Goal: Task Accomplishment & Management: Manage account settings

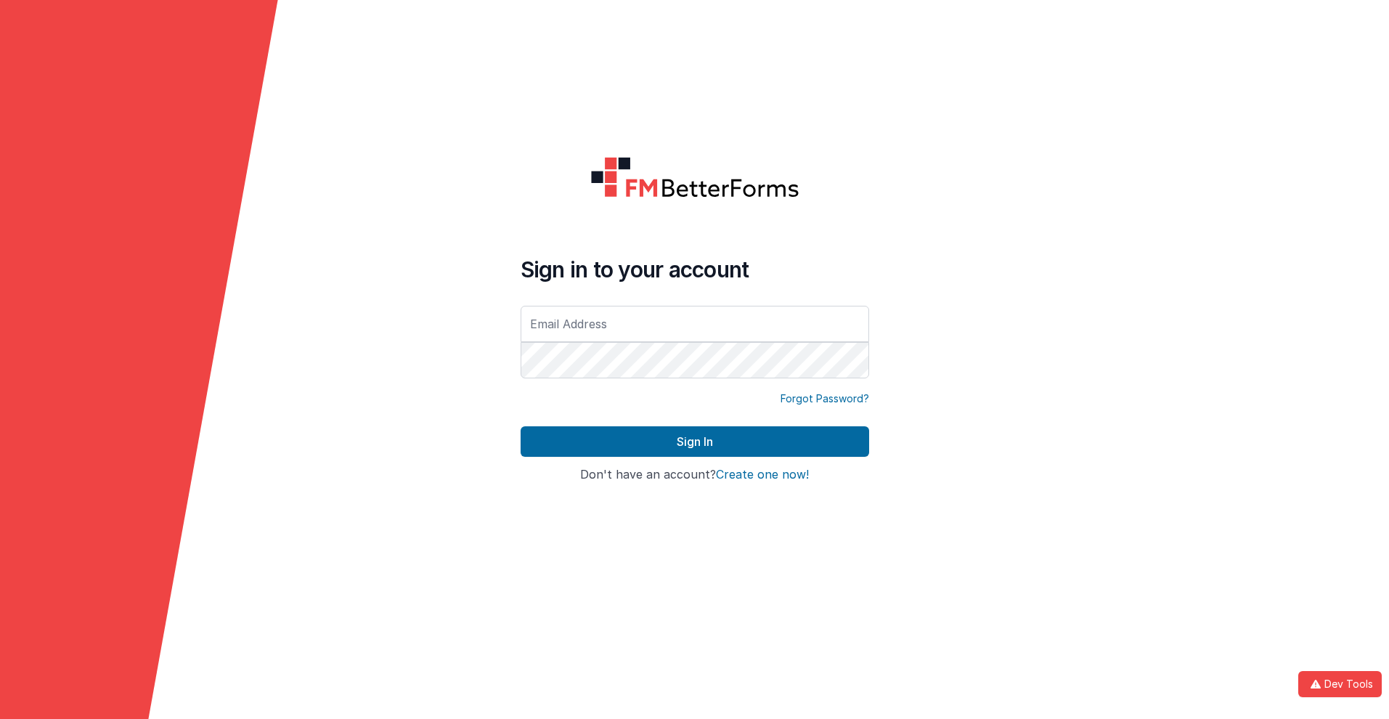
click at [694, 323] on input "text" at bounding box center [694, 324] width 348 height 36
type input "[PERSON_NAME][EMAIL_ADDRESS][DOMAIN_NAME]"
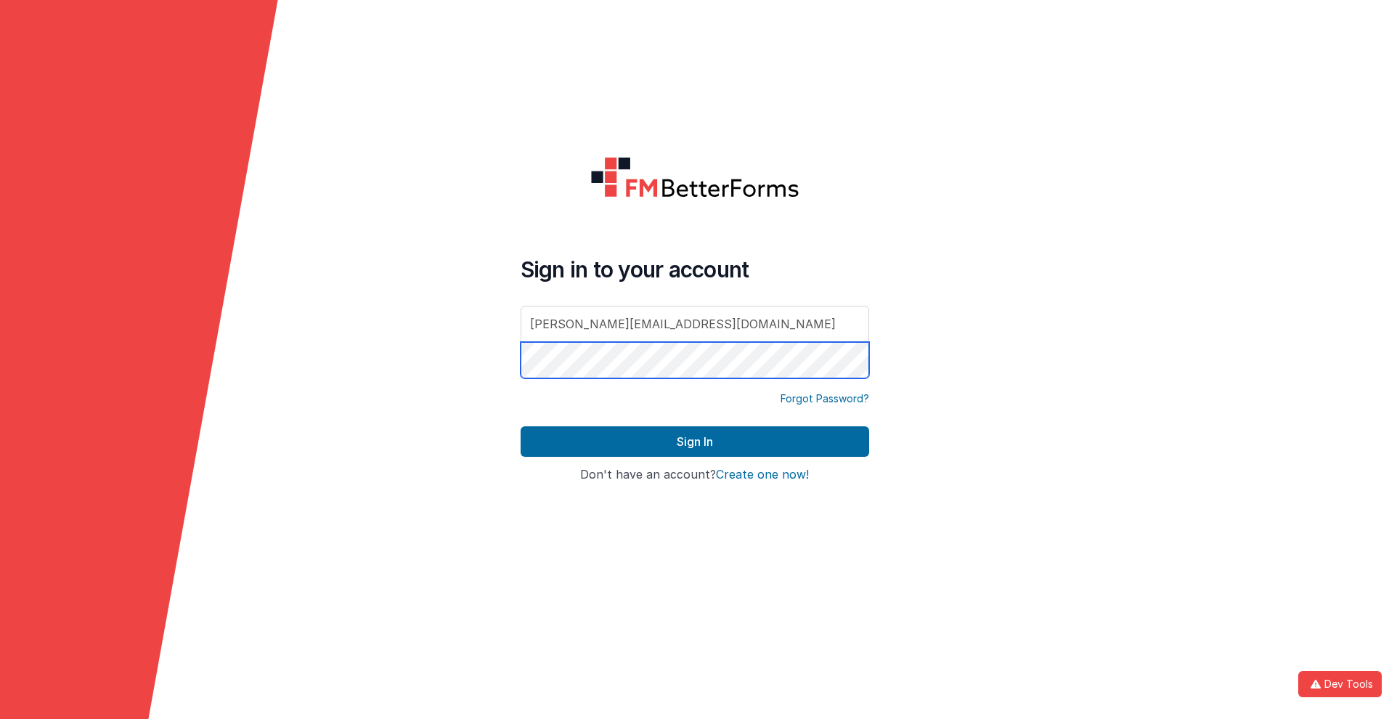
click at [520, 426] on button "Sign In" at bounding box center [694, 441] width 348 height 30
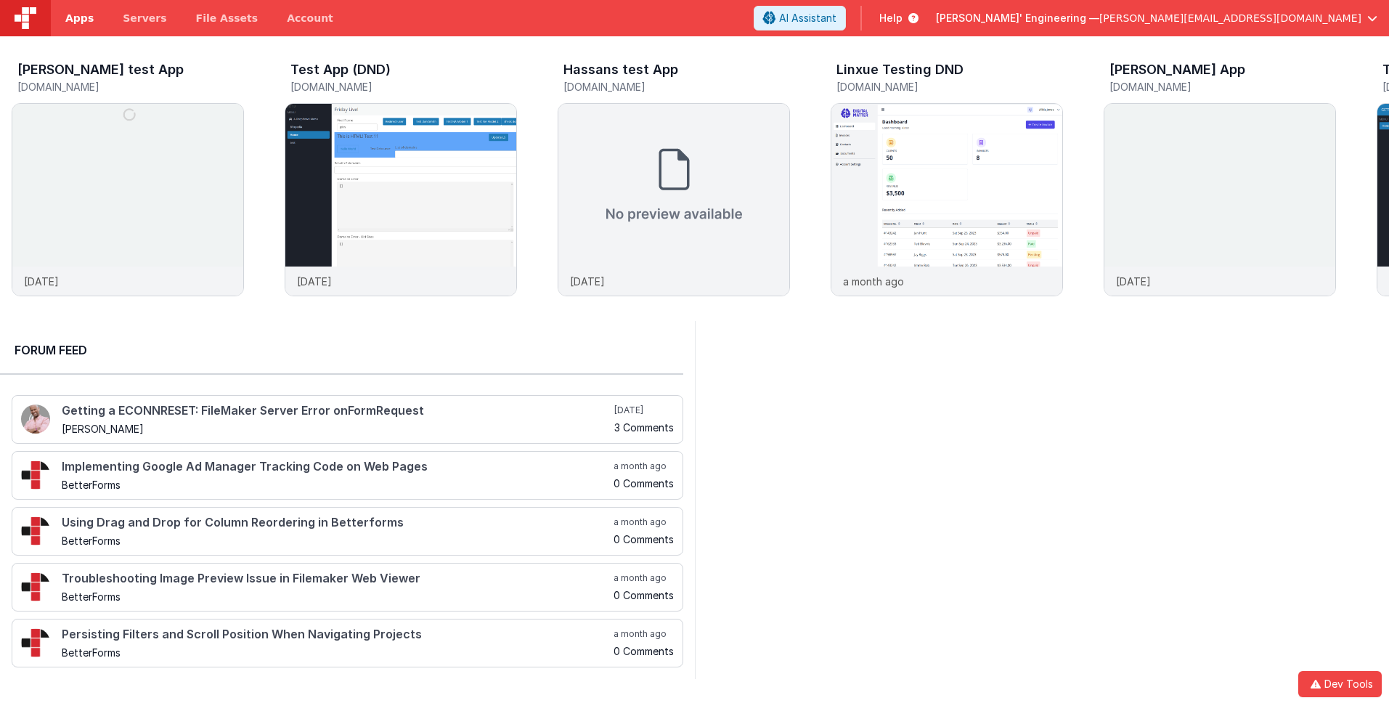
click at [79, 18] on span "Apps" at bounding box center [79, 18] width 28 height 15
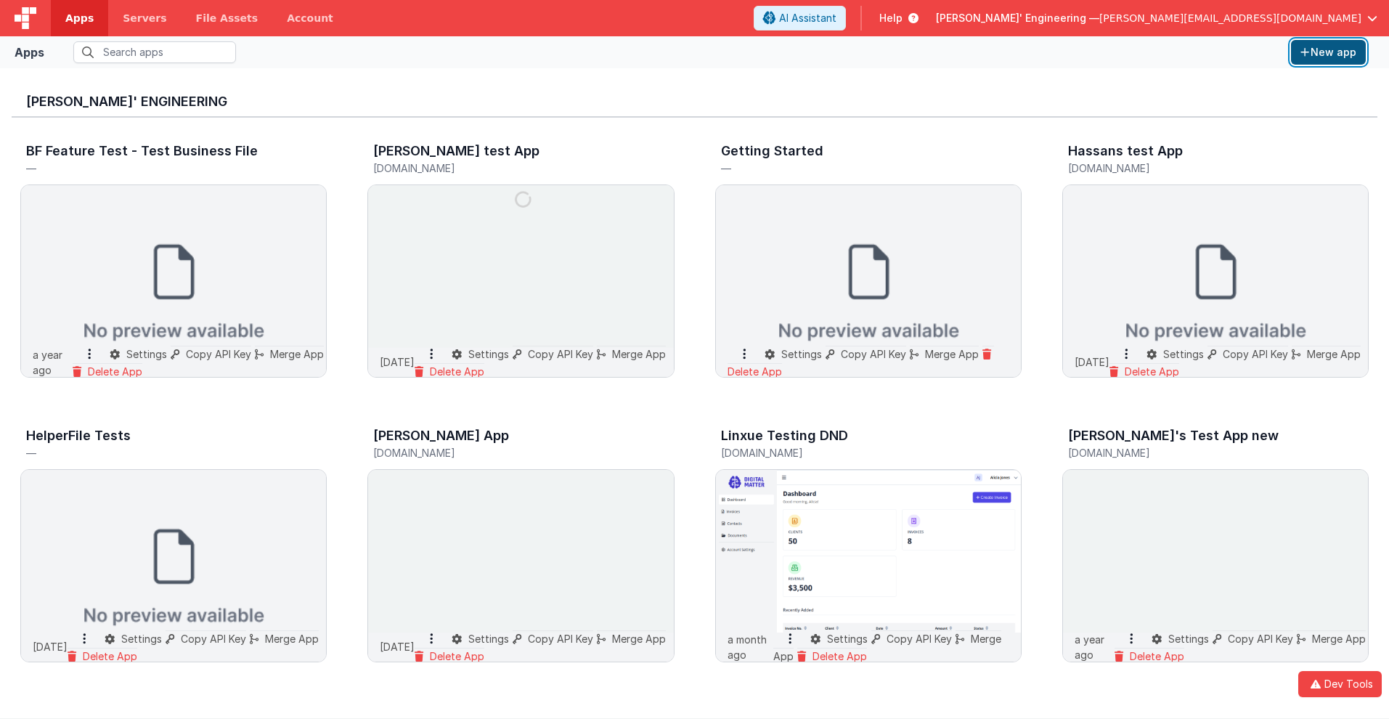
click at [1328, 52] on button "New app" at bounding box center [1328, 52] width 75 height 25
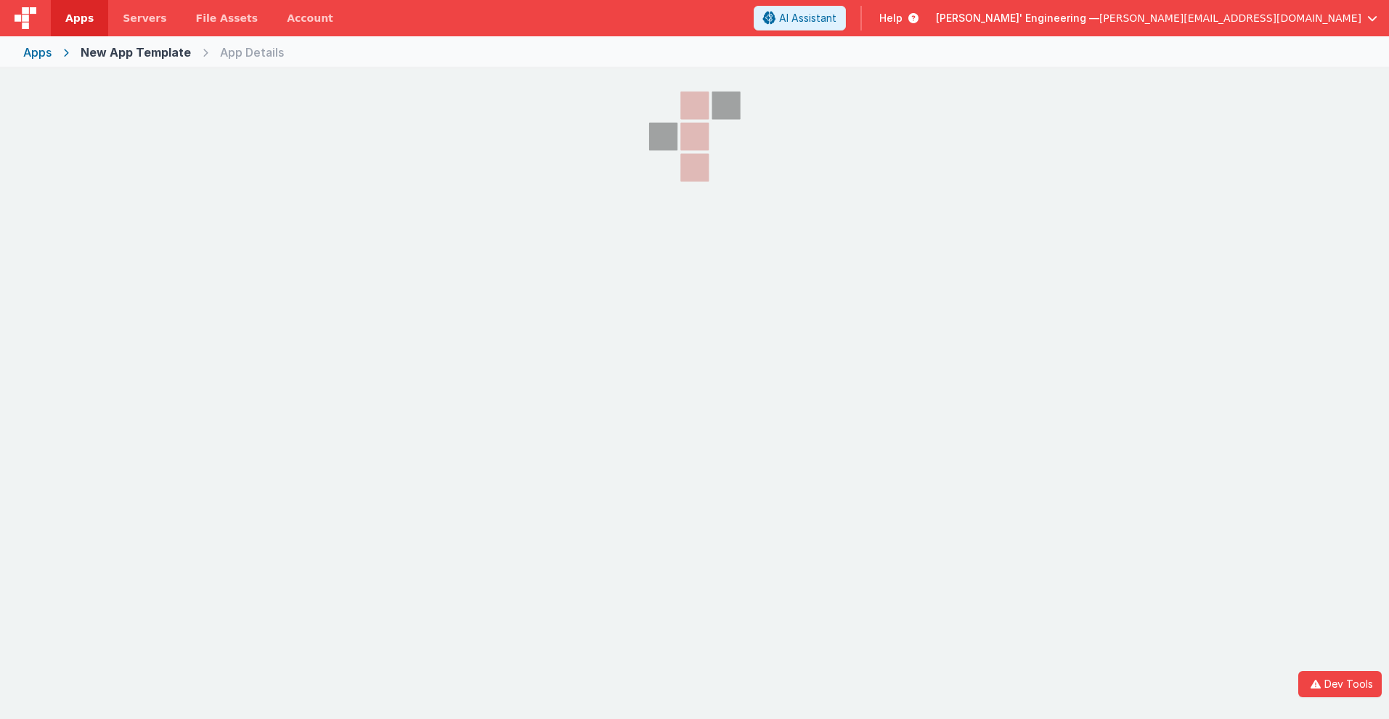
select select "[DOMAIN_NAME]"
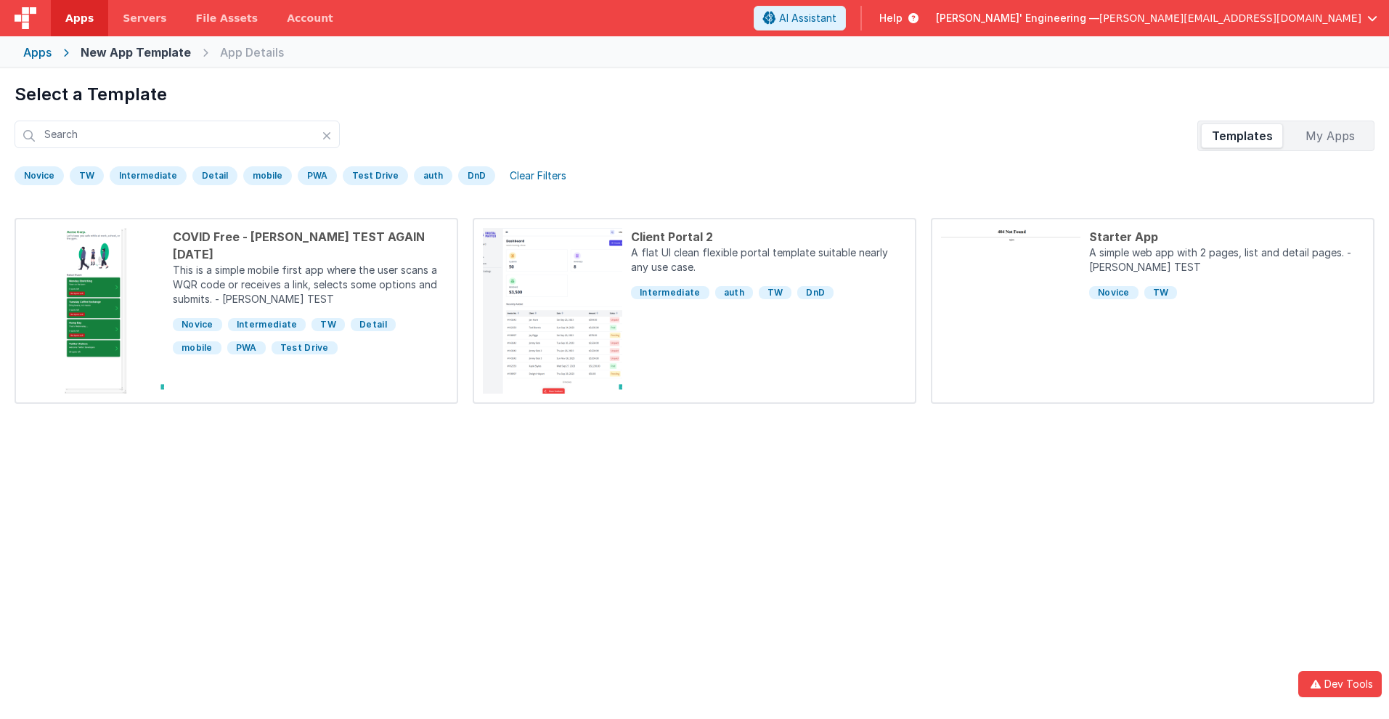
scroll to position [68, 0]
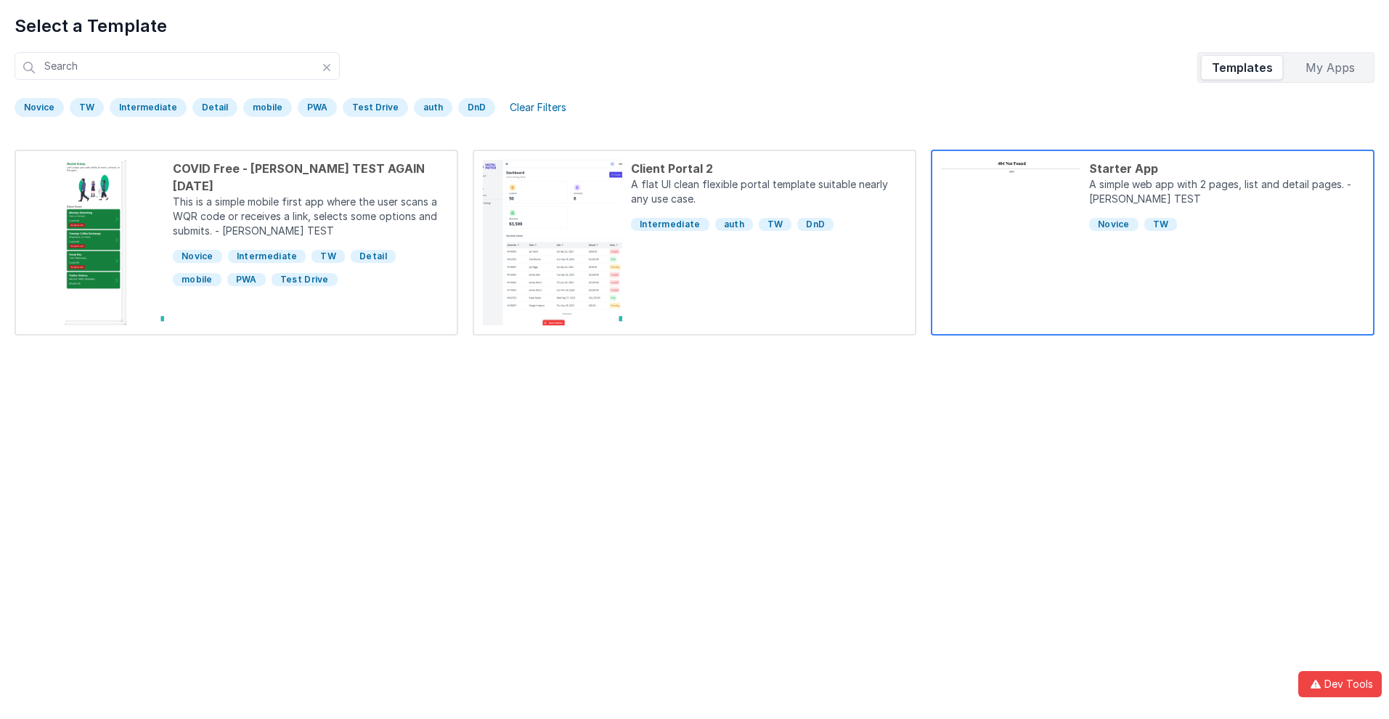
click at [1226, 168] on div "Starter App" at bounding box center [1226, 168] width 275 height 17
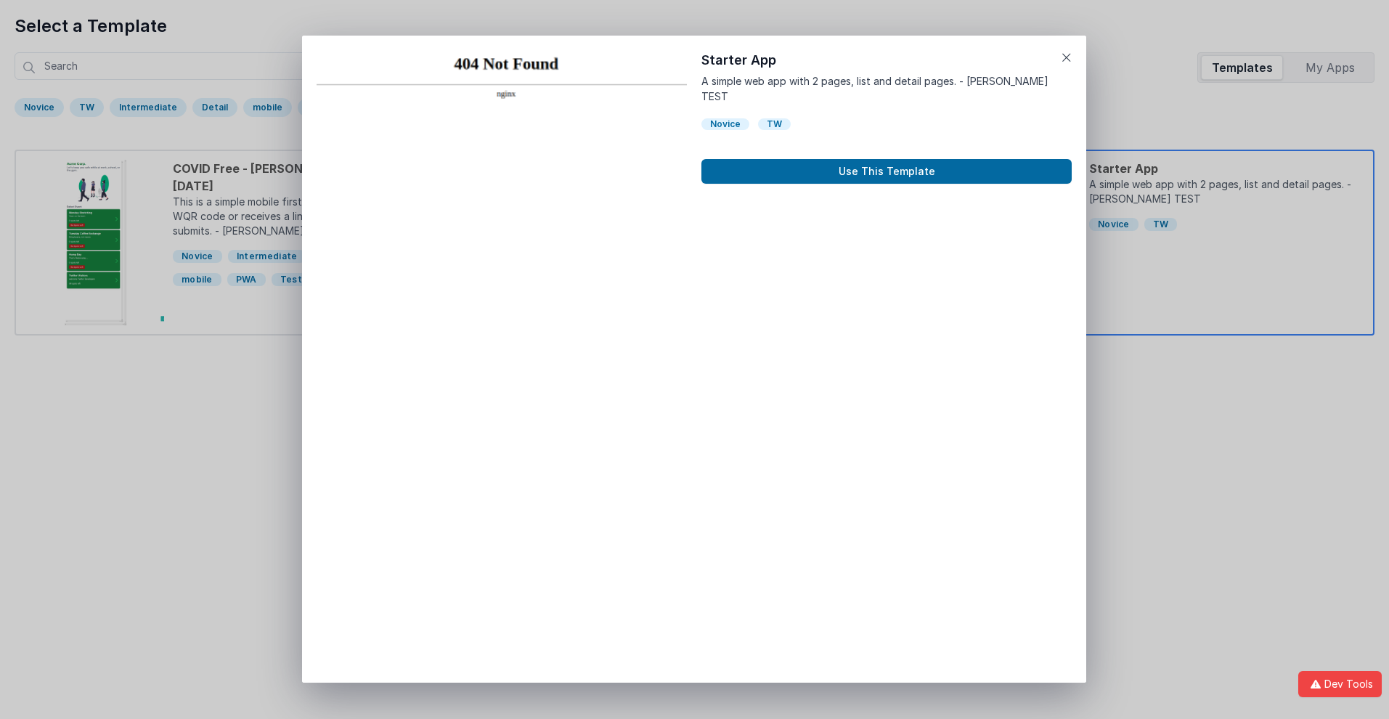
scroll to position [12, 0]
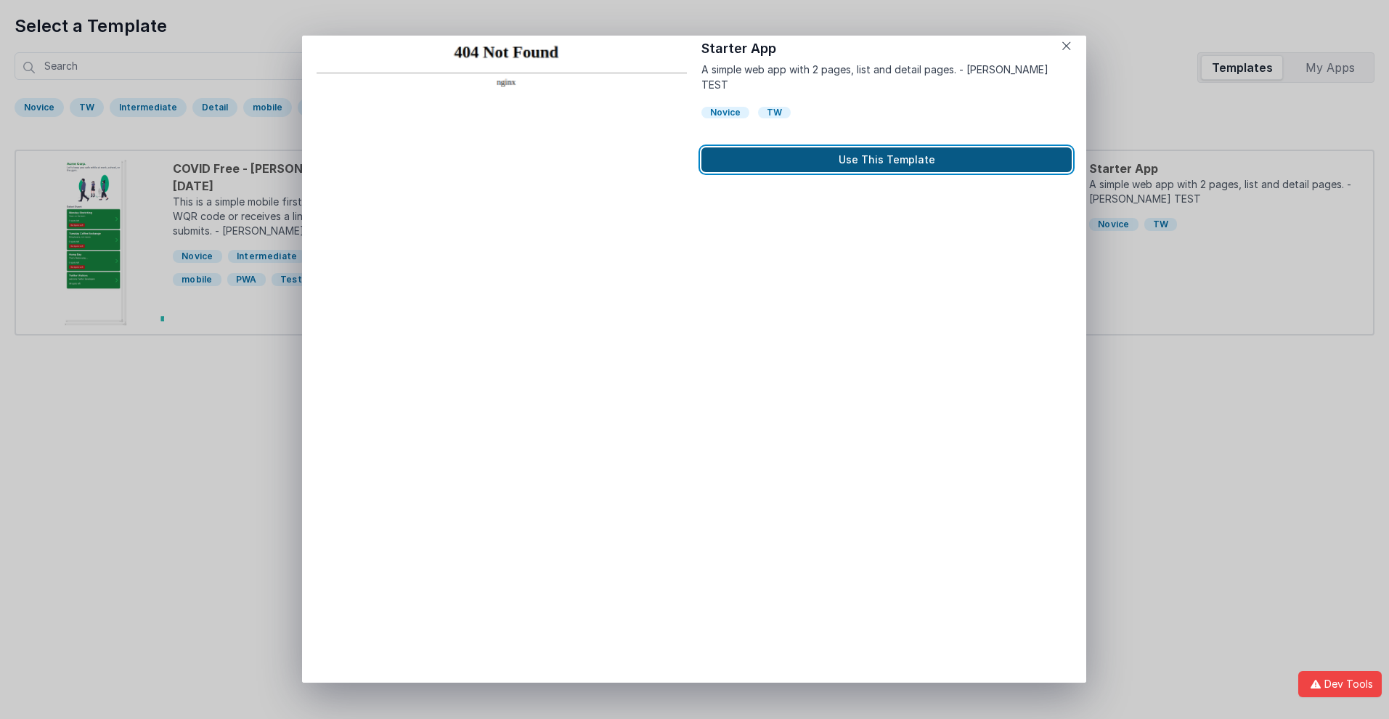
click at [886, 147] on button "Use This Template" at bounding box center [886, 159] width 370 height 25
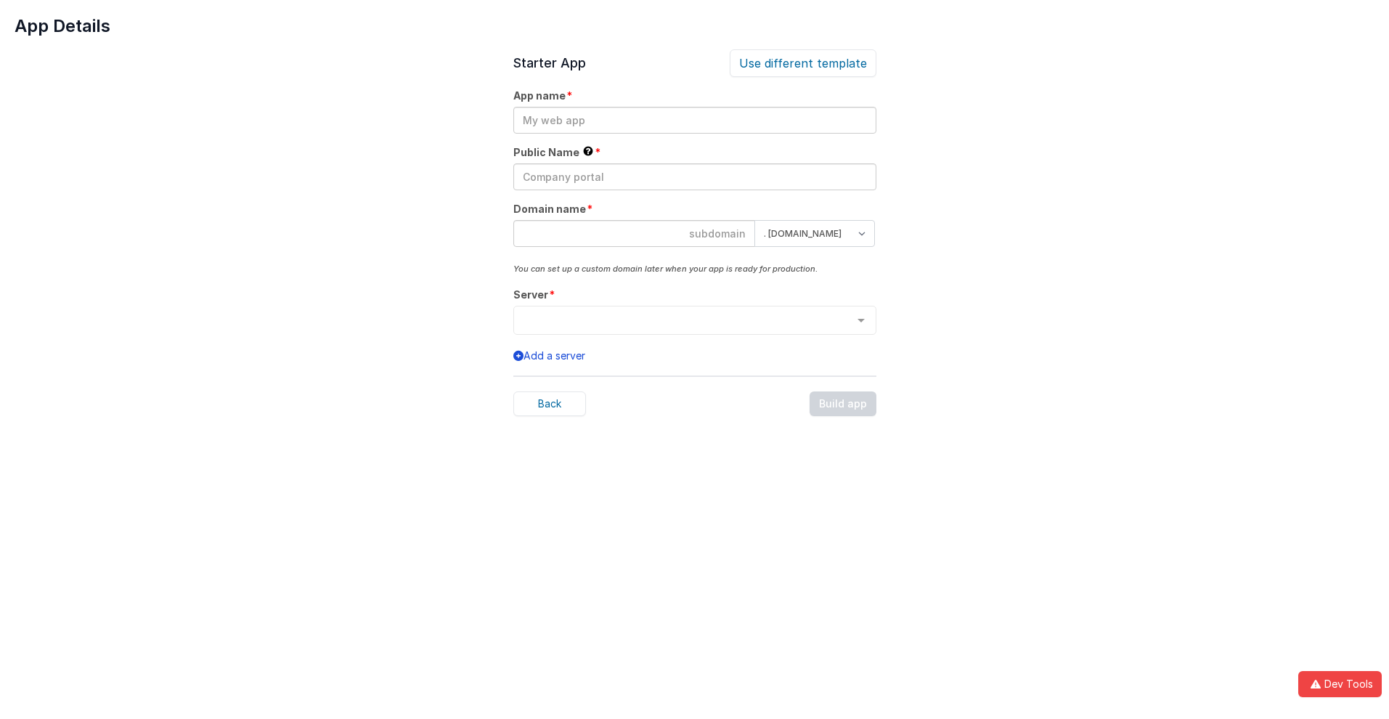
scroll to position [0, 0]
click at [694, 120] on input "text" at bounding box center [694, 120] width 363 height 27
type input "testapp131"
click at [694, 176] on input "text" at bounding box center [694, 176] width 363 height 27
type input "Test"
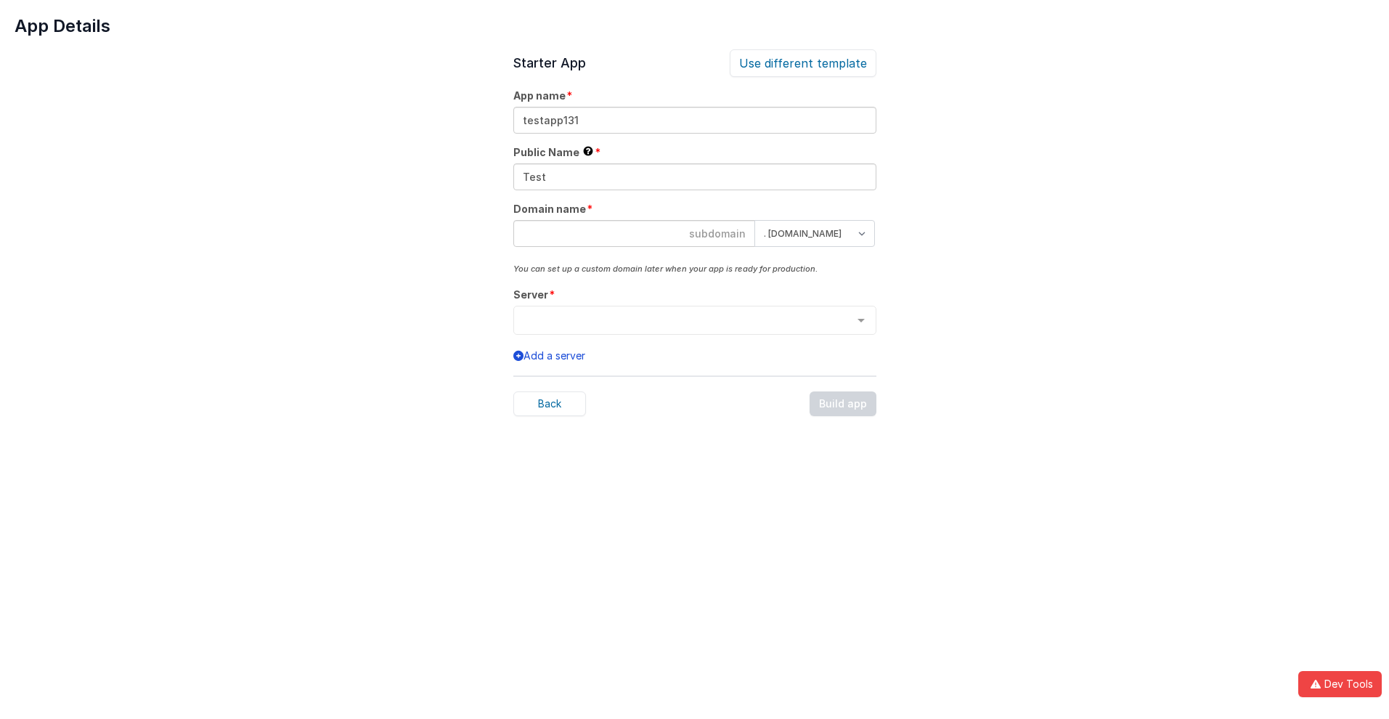
click at [634, 233] on input at bounding box center [634, 233] width 242 height 27
type input "testapp131"
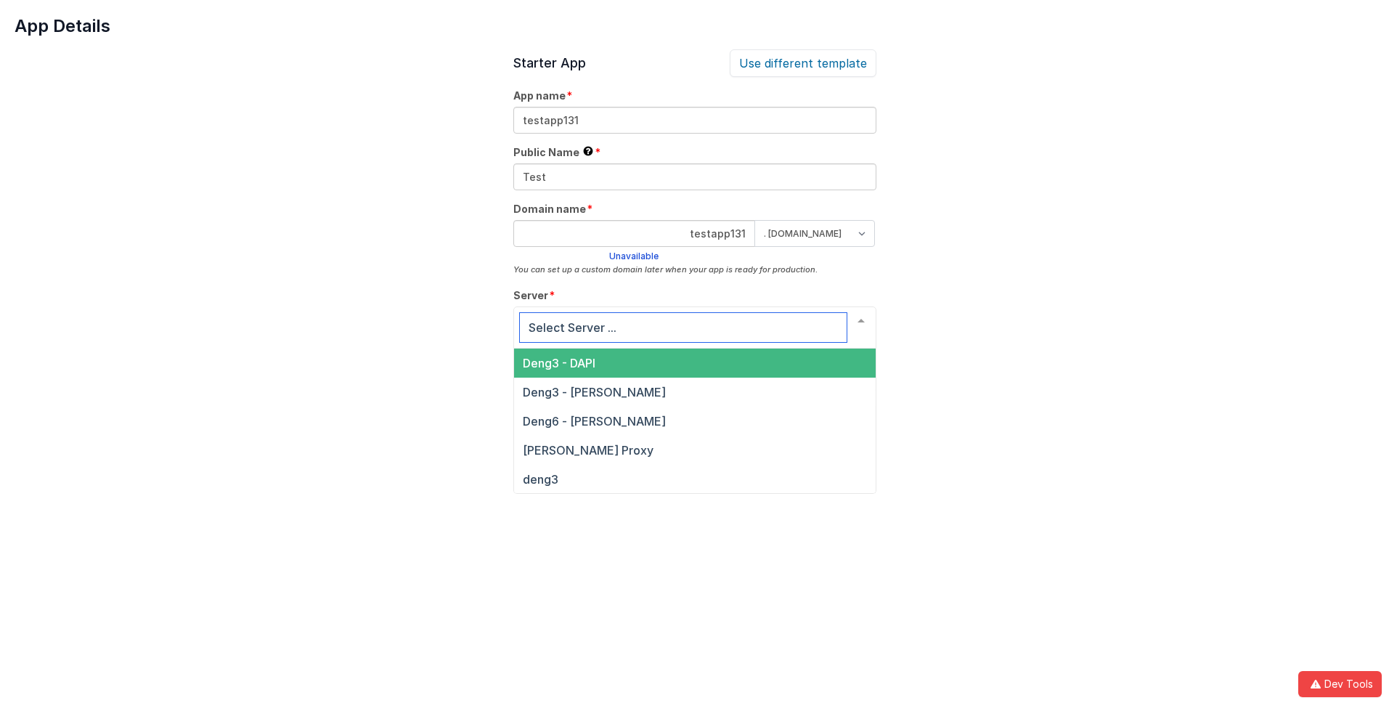
scroll to position [49, 0]
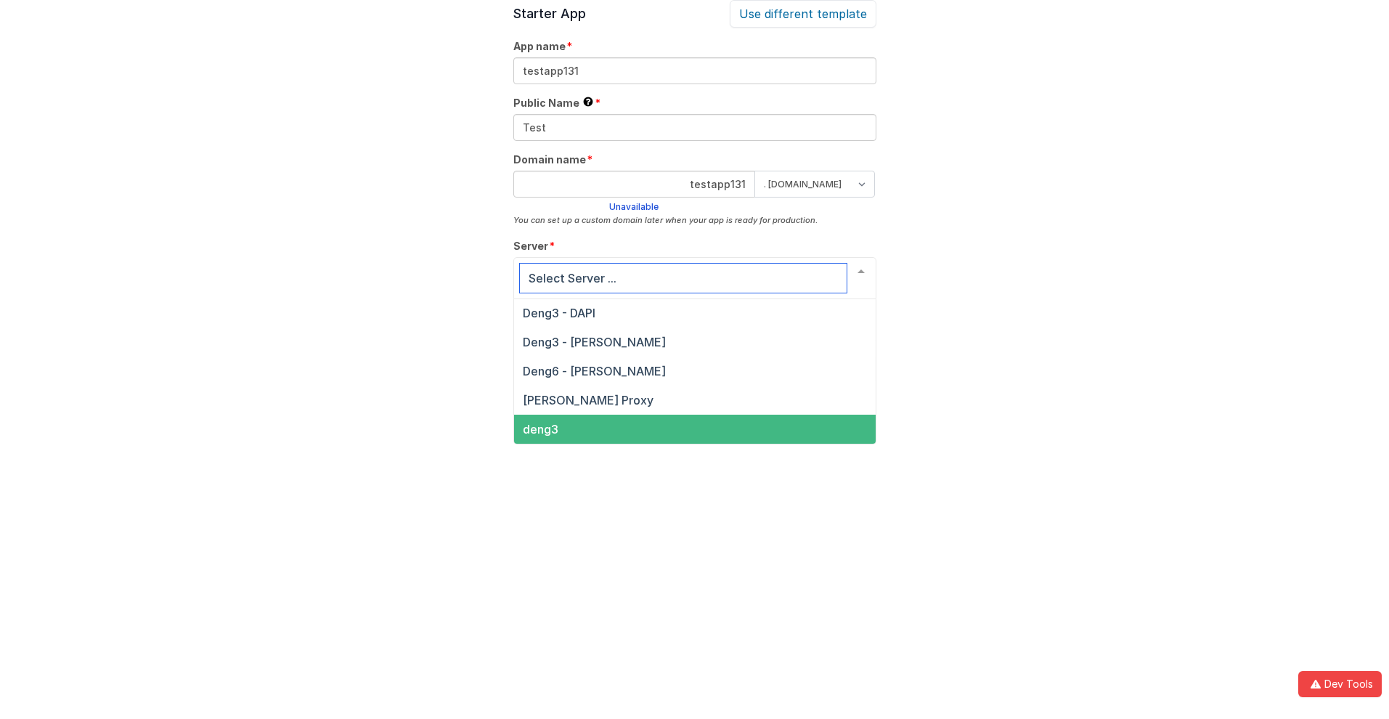
click at [539, 429] on span "deng3" at bounding box center [541, 429] width 36 height 15
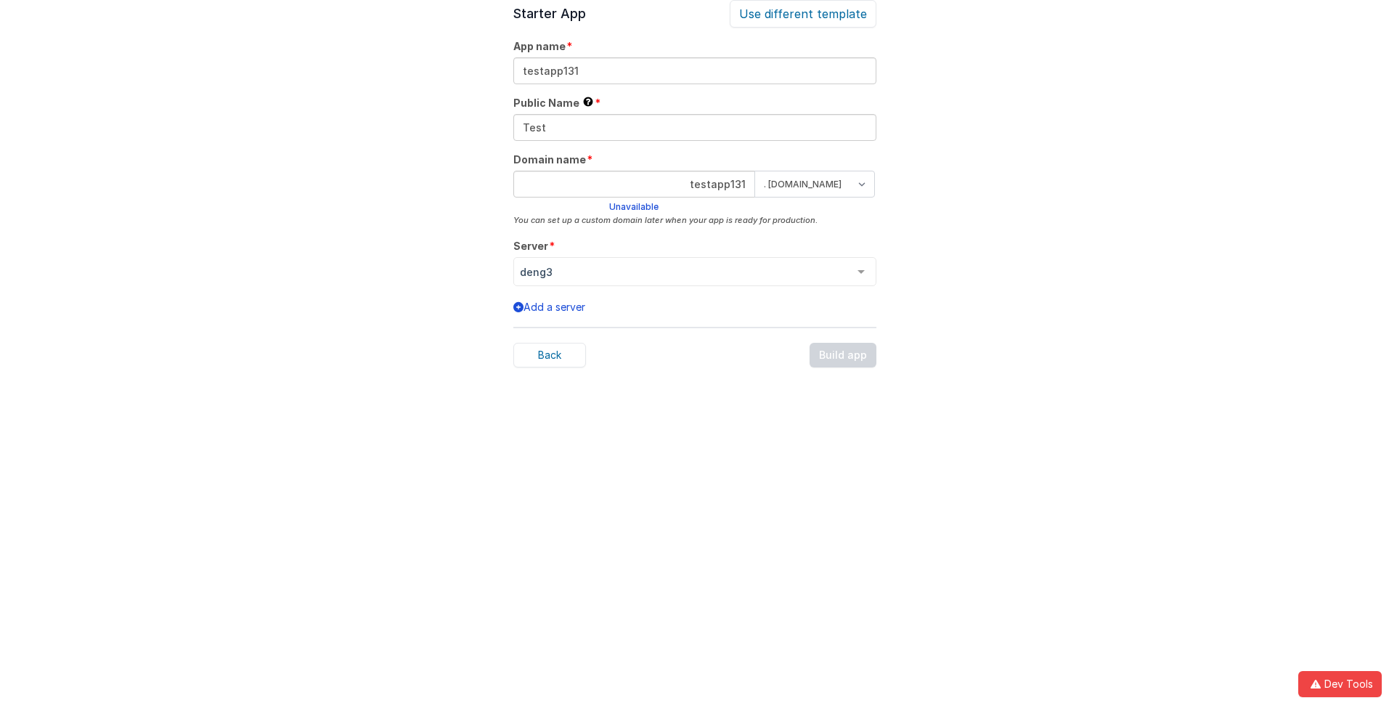
scroll to position [45, 0]
click at [843, 359] on div "Back Build app" at bounding box center [694, 359] width 363 height 25
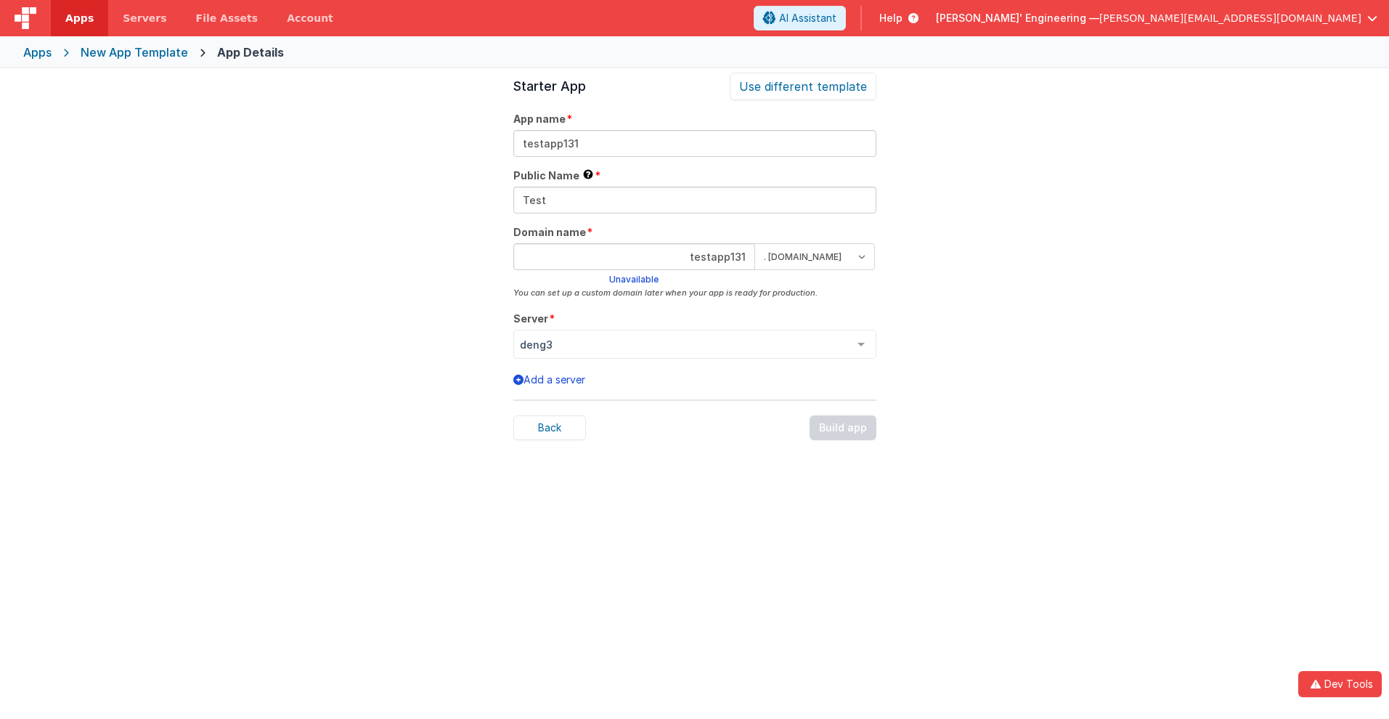
click at [79, 18] on span "Apps" at bounding box center [79, 18] width 28 height 15
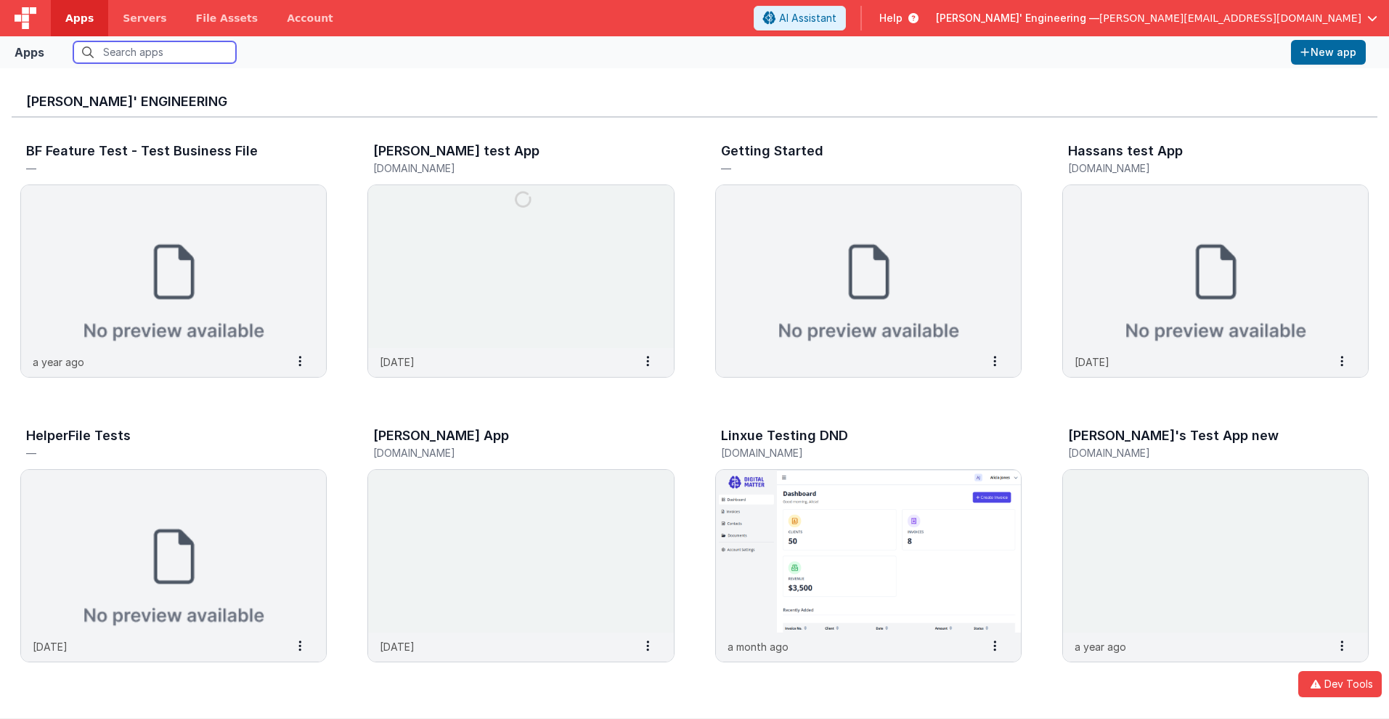
click at [155, 52] on input "text" at bounding box center [154, 52] width 163 height 22
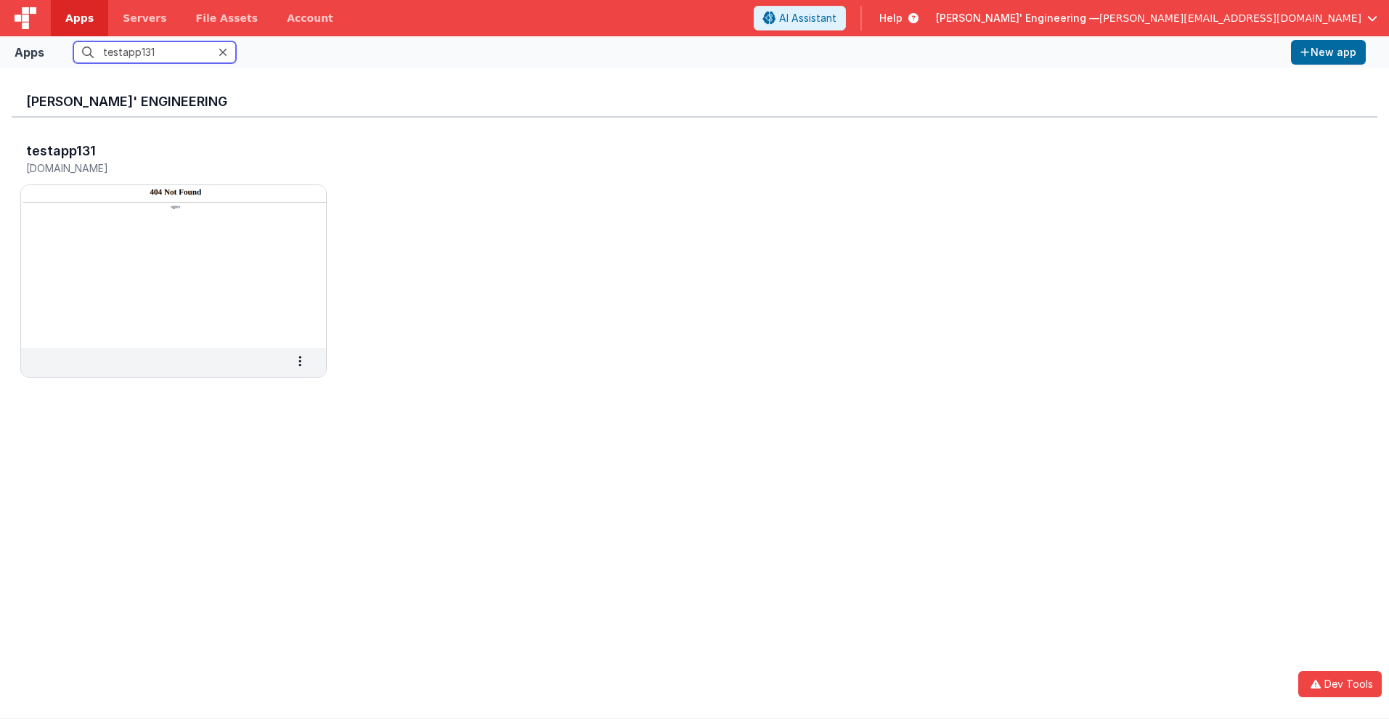
scroll to position [12, 0]
type input "testapp131"
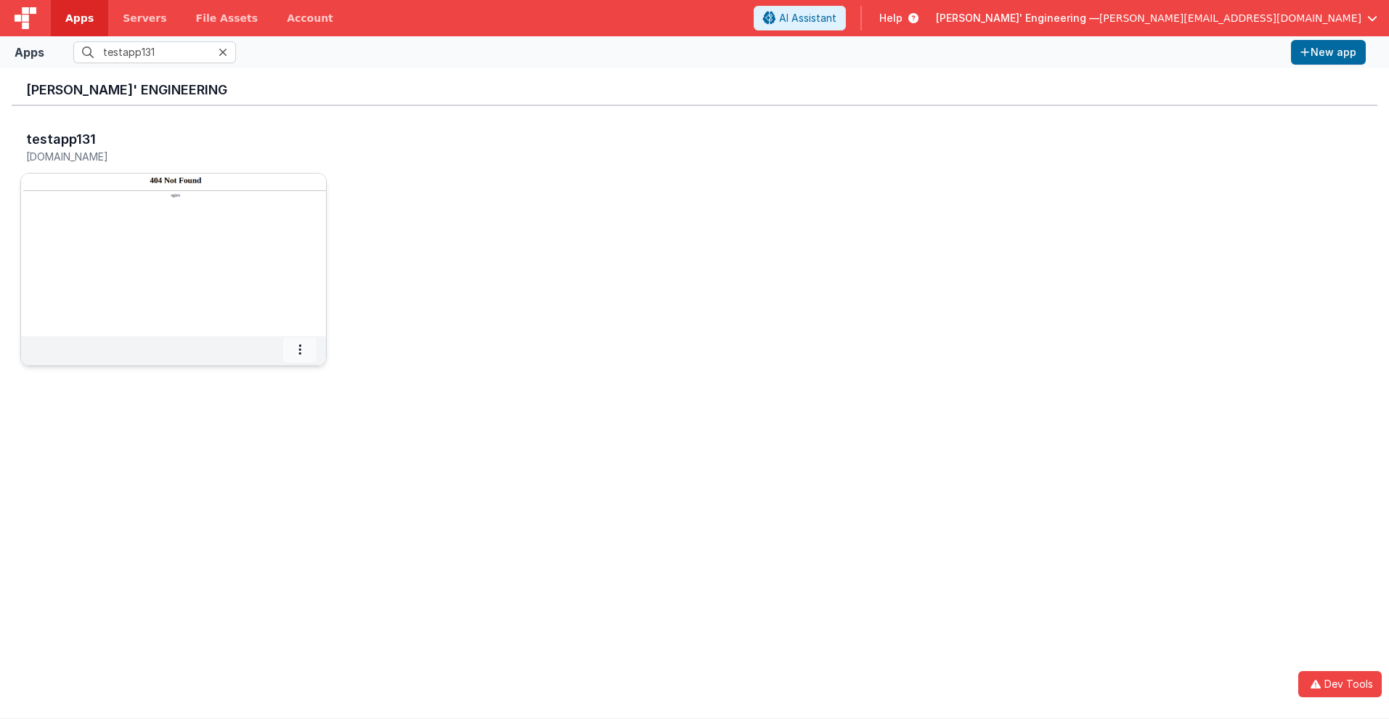
click at [300, 349] on icon at bounding box center [299, 349] width 3 height 1
click at [261, 375] on span "Settings" at bounding box center [262, 375] width 41 height 12
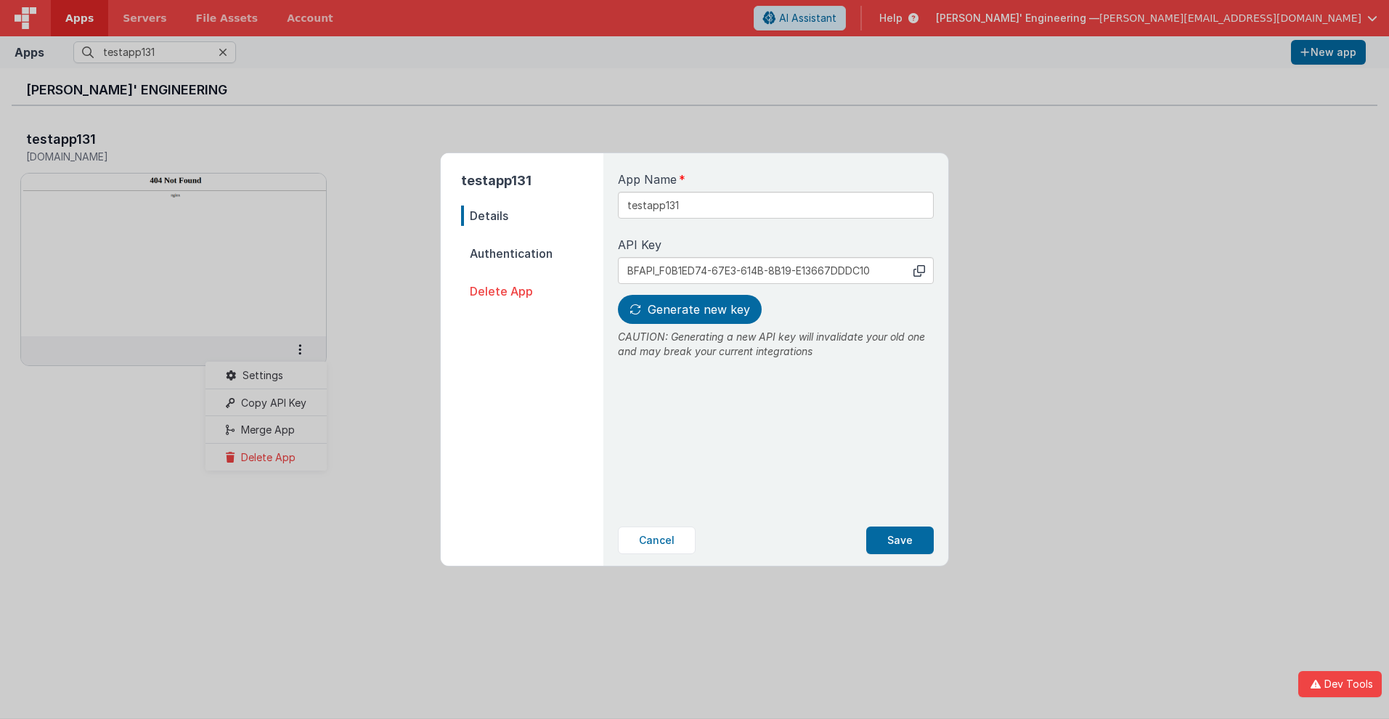
click at [532, 216] on span "Details" at bounding box center [532, 215] width 142 height 20
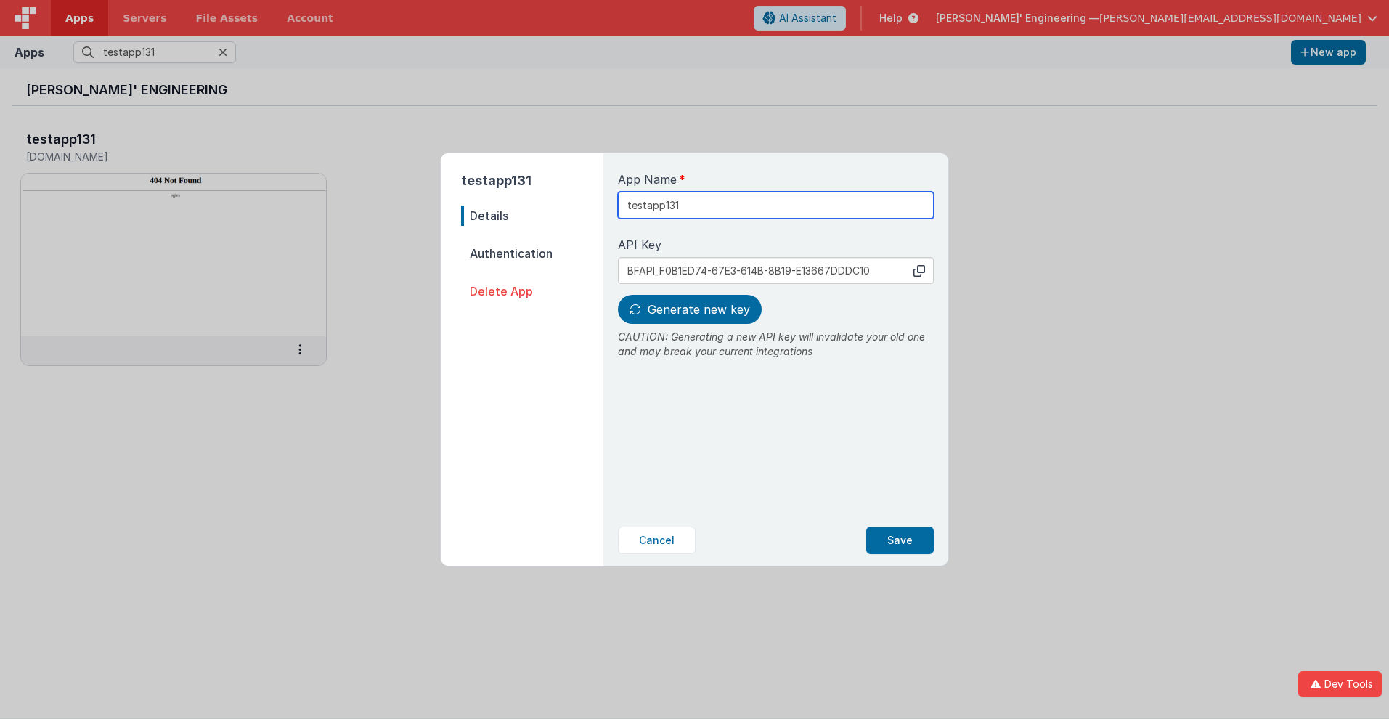
click at [727, 200] on input "testapp131" at bounding box center [776, 205] width 316 height 27
click at [919, 270] on icon at bounding box center [919, 271] width 12 height 12
click at [687, 309] on span "Generate new key" at bounding box center [698, 309] width 102 height 15
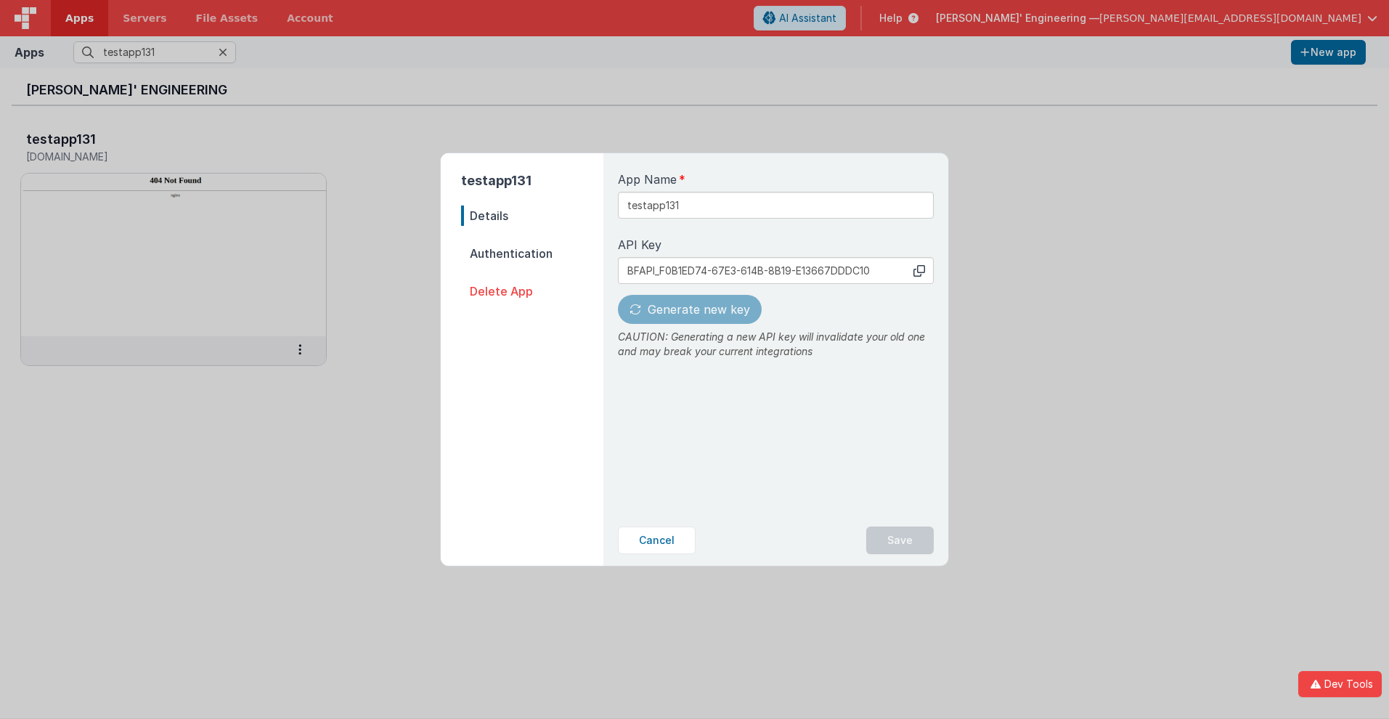
type input "BFAPI_41F96745-270A-9149-9826-986977760ACC"
click at [900, 540] on button "Save" at bounding box center [900, 540] width 68 height 28
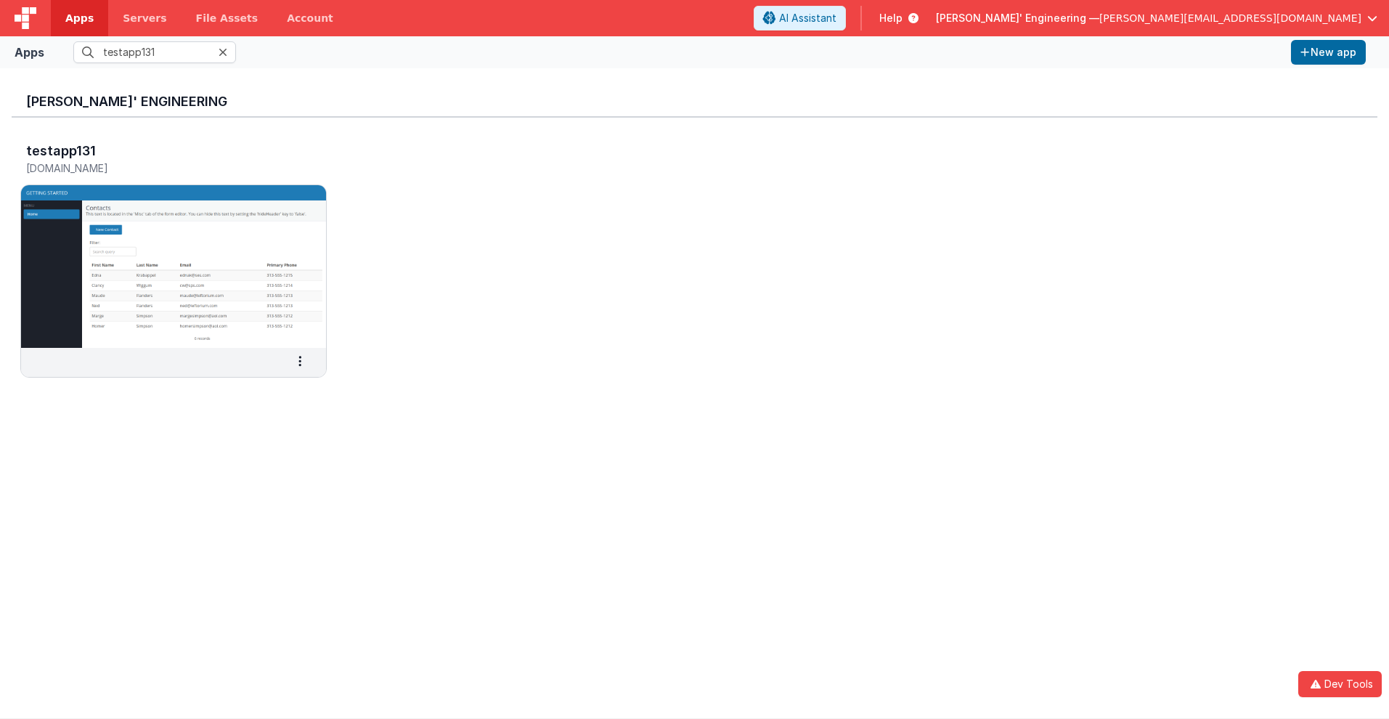
scroll to position [0, 0]
click at [60, 150] on h3 "testapp131" at bounding box center [61, 151] width 70 height 15
click at [79, 18] on span "Apps" at bounding box center [79, 18] width 28 height 15
click at [155, 52] on input "text" at bounding box center [154, 52] width 163 height 22
type input "testapp131"
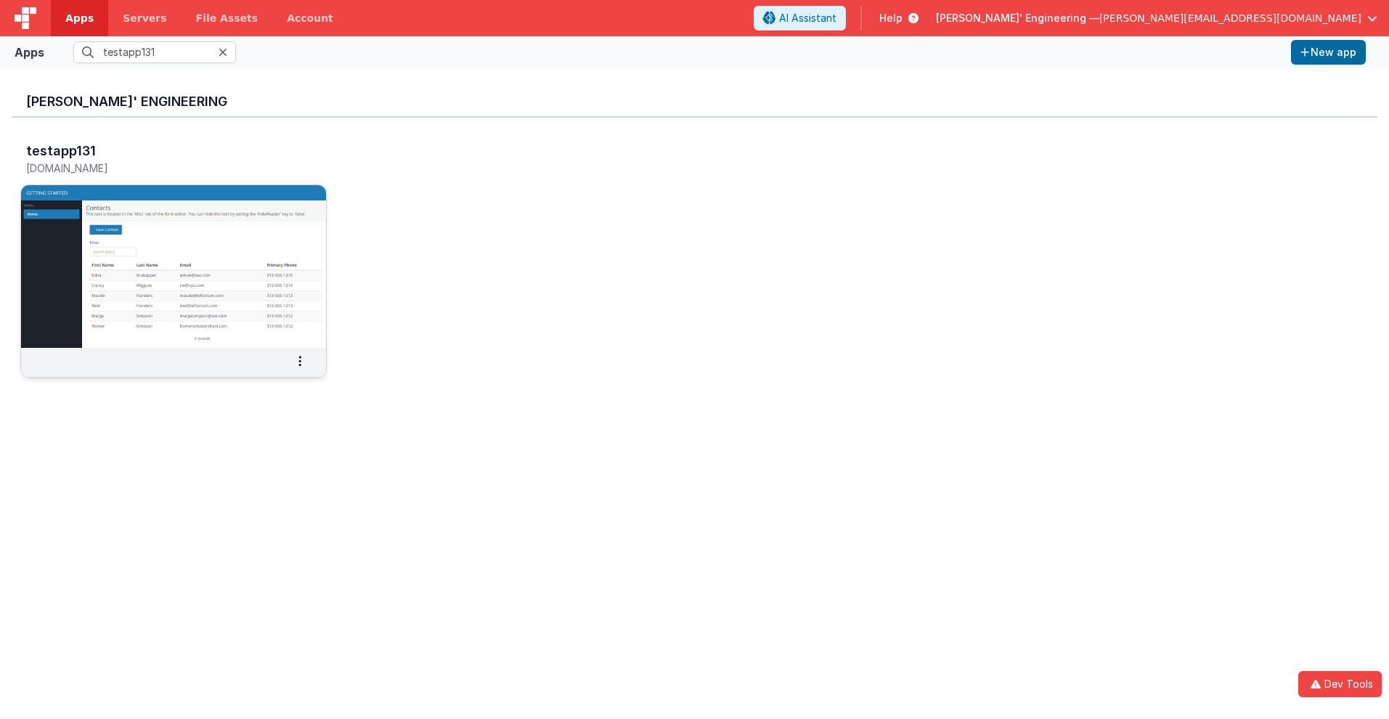
click at [135, 198] on img at bounding box center [173, 266] width 305 height 163
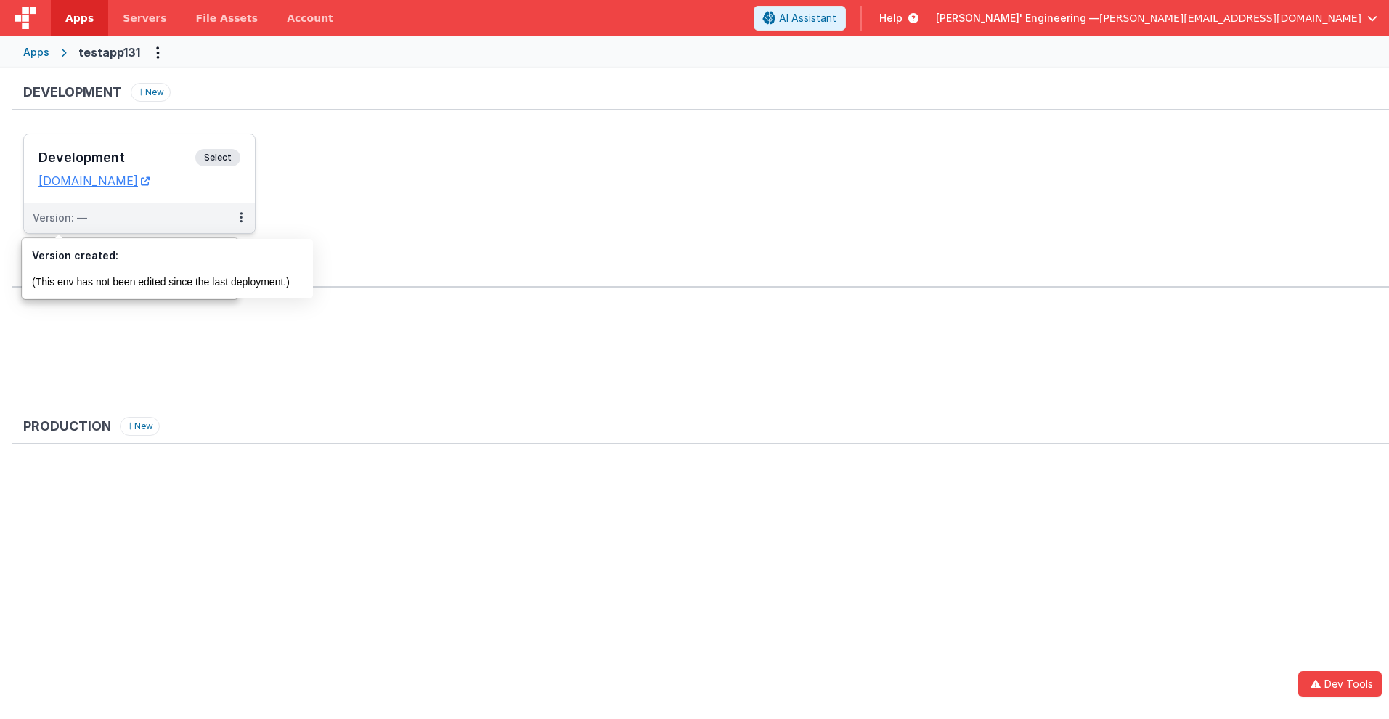
click at [59, 218] on div "Version: —" at bounding box center [60, 218] width 54 height 15
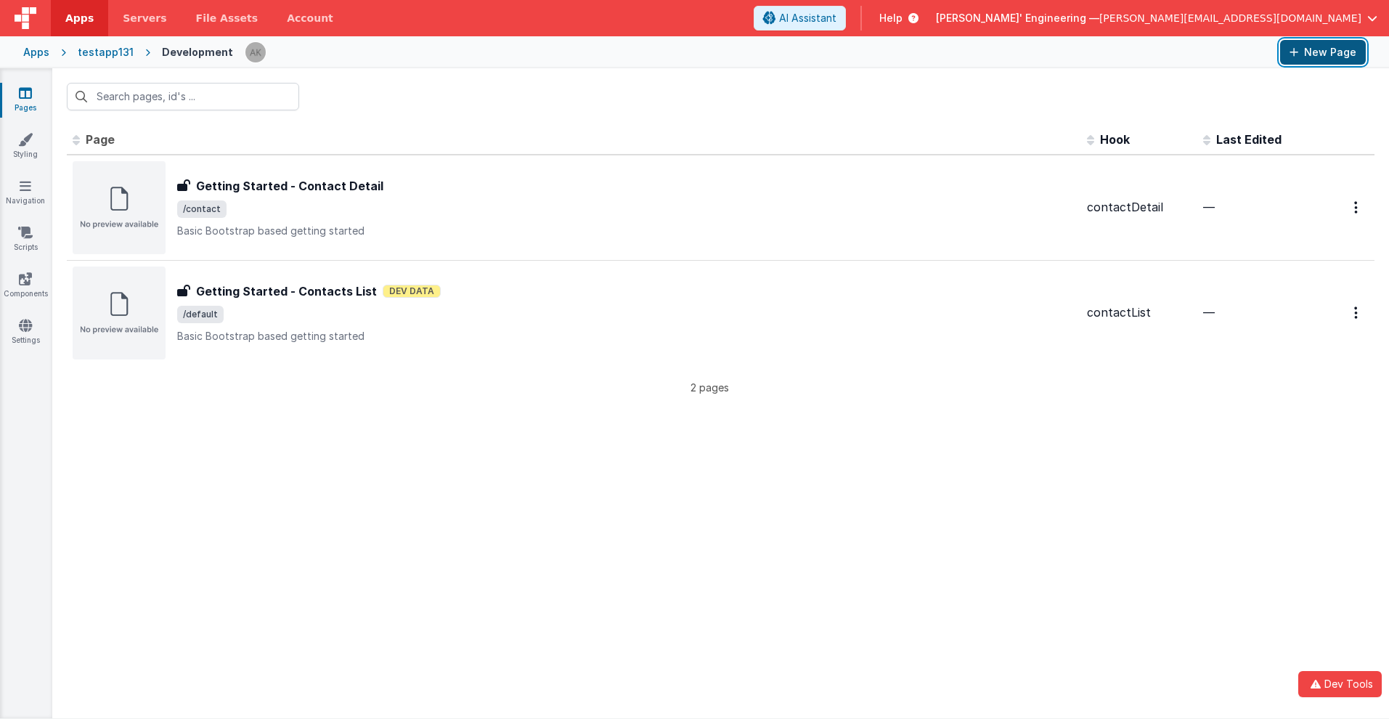
click at [1323, 52] on button "New Page" at bounding box center [1323, 52] width 86 height 25
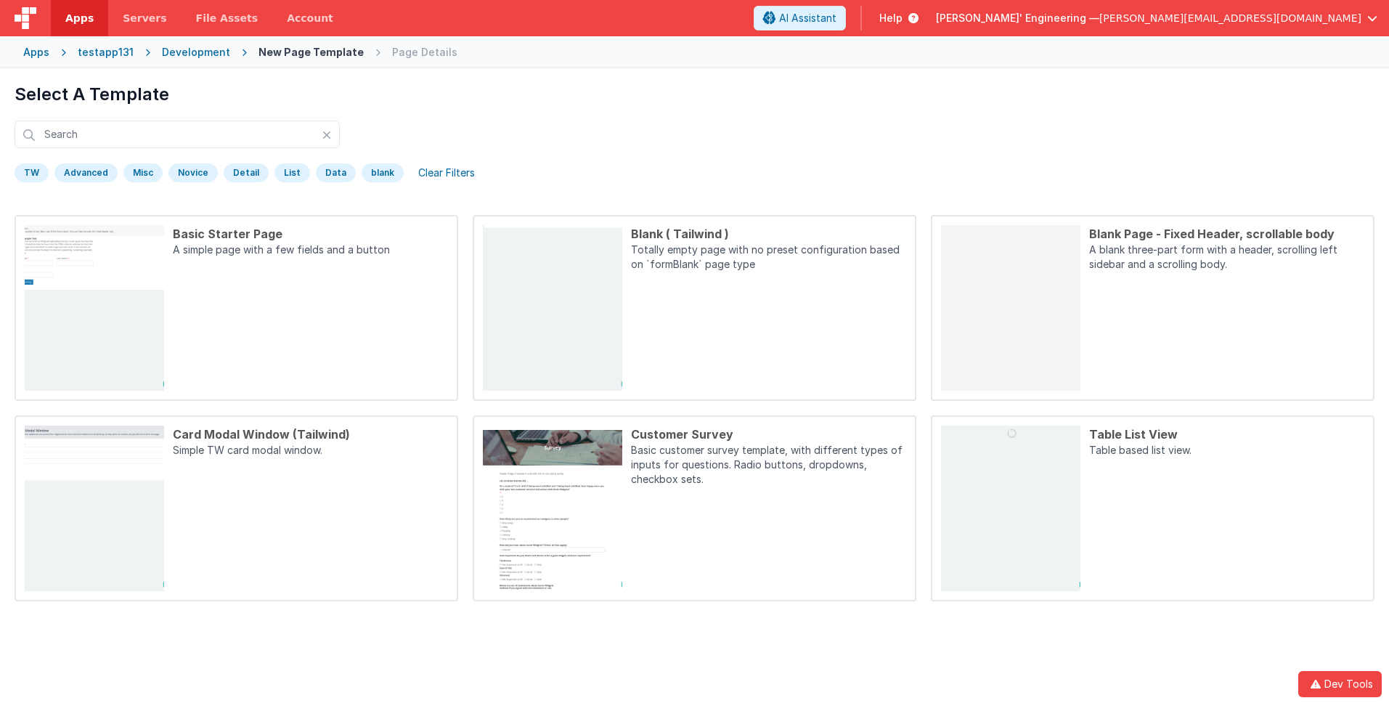
scroll to position [68, 0]
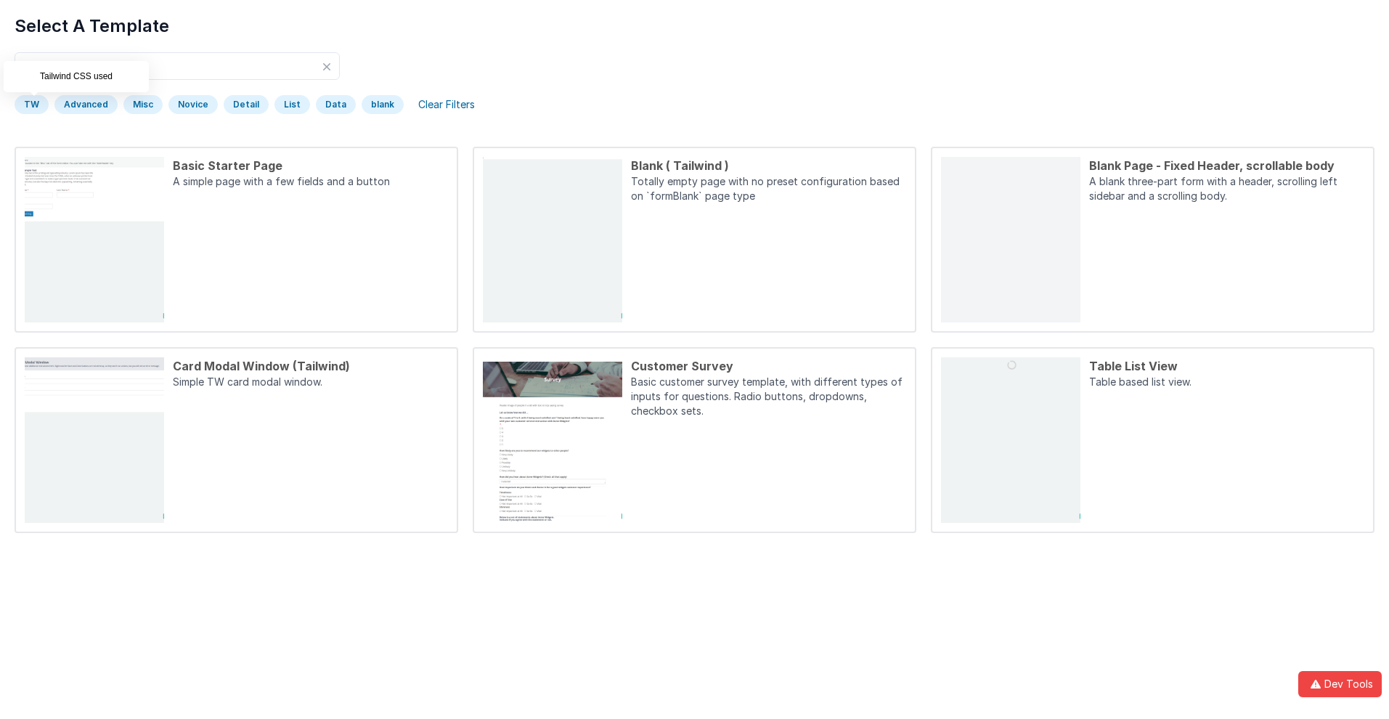
click at [31, 105] on div "TW" at bounding box center [32, 104] width 34 height 19
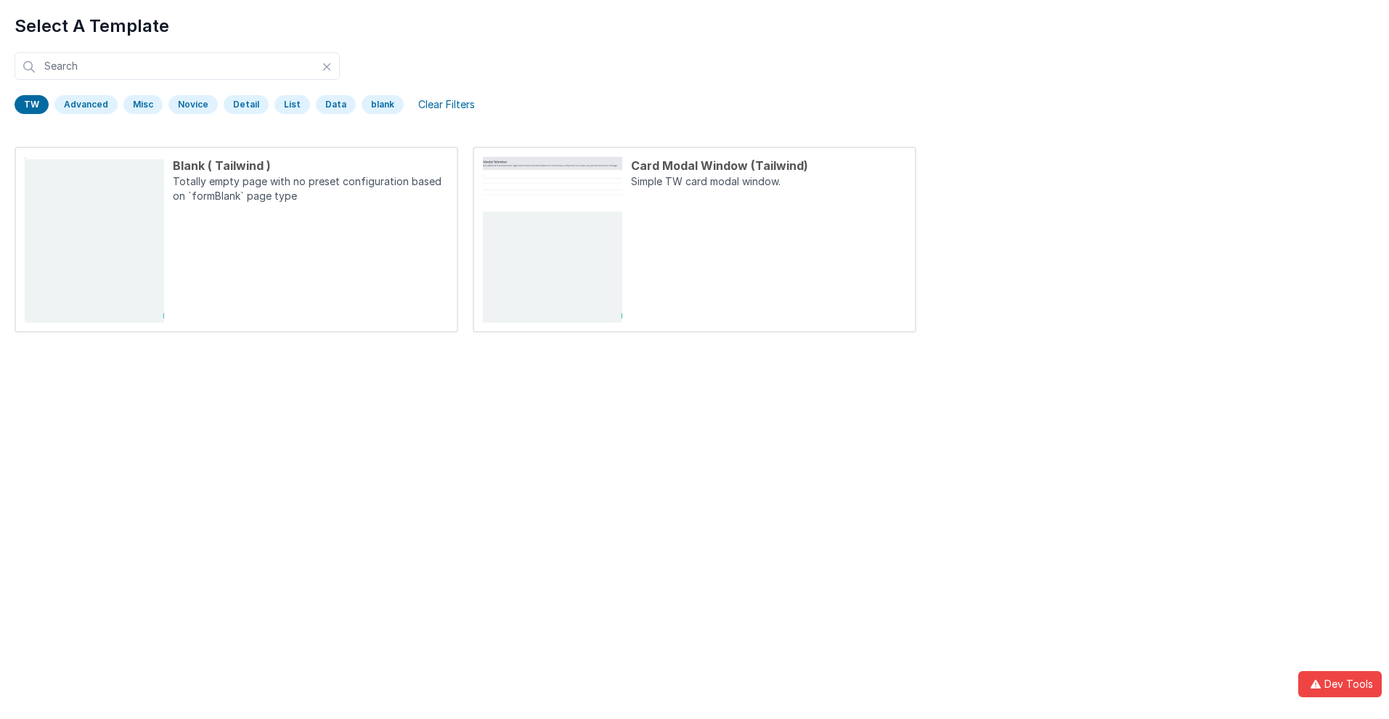
click at [31, 105] on div "TW" at bounding box center [32, 104] width 34 height 19
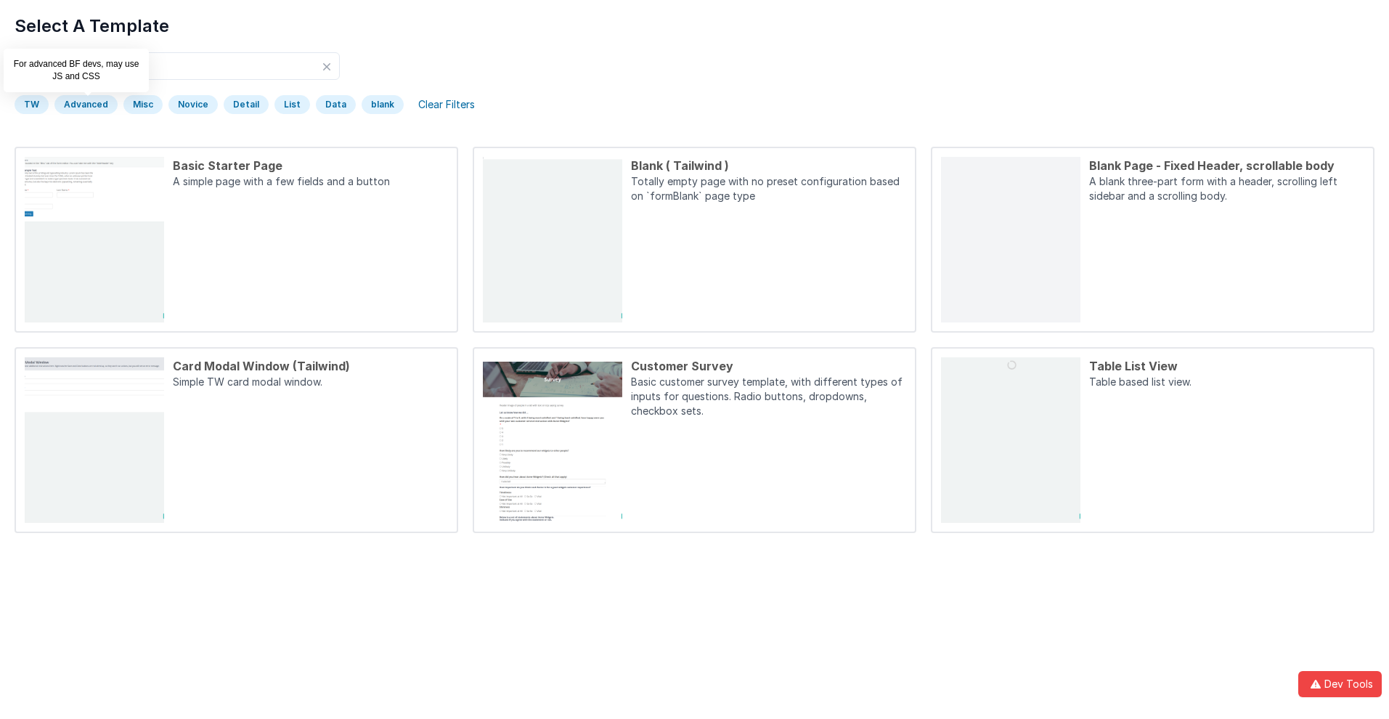
click at [84, 105] on div "Advanced" at bounding box center [85, 104] width 63 height 19
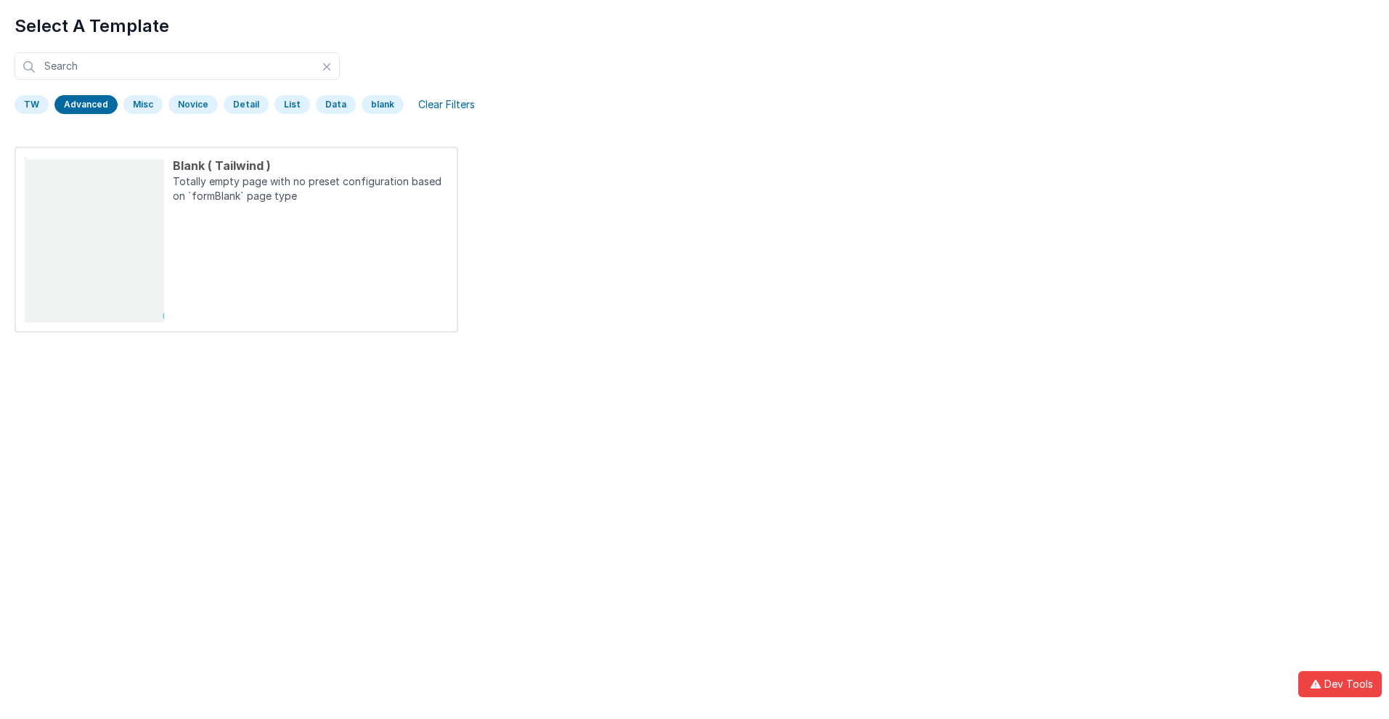
click at [84, 105] on div "Advanced" at bounding box center [85, 104] width 63 height 19
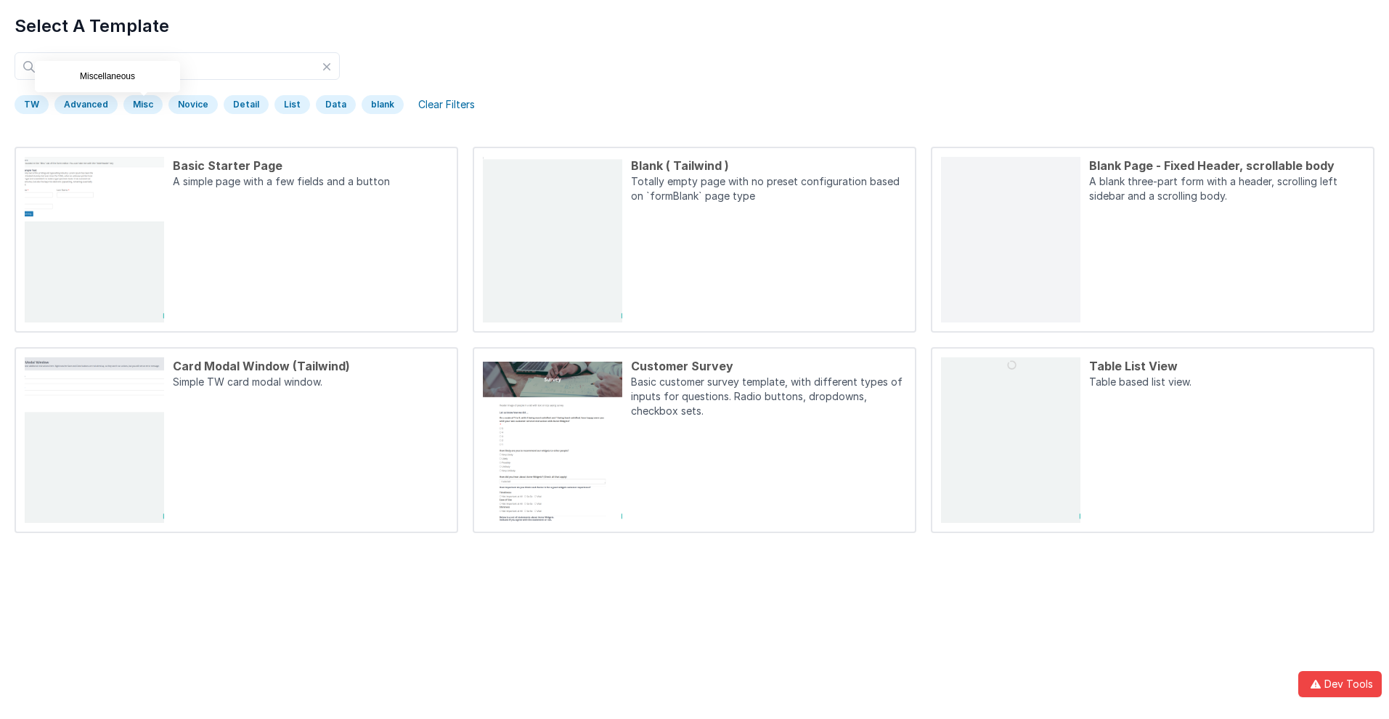
click at [140, 105] on div "Misc" at bounding box center [142, 104] width 39 height 19
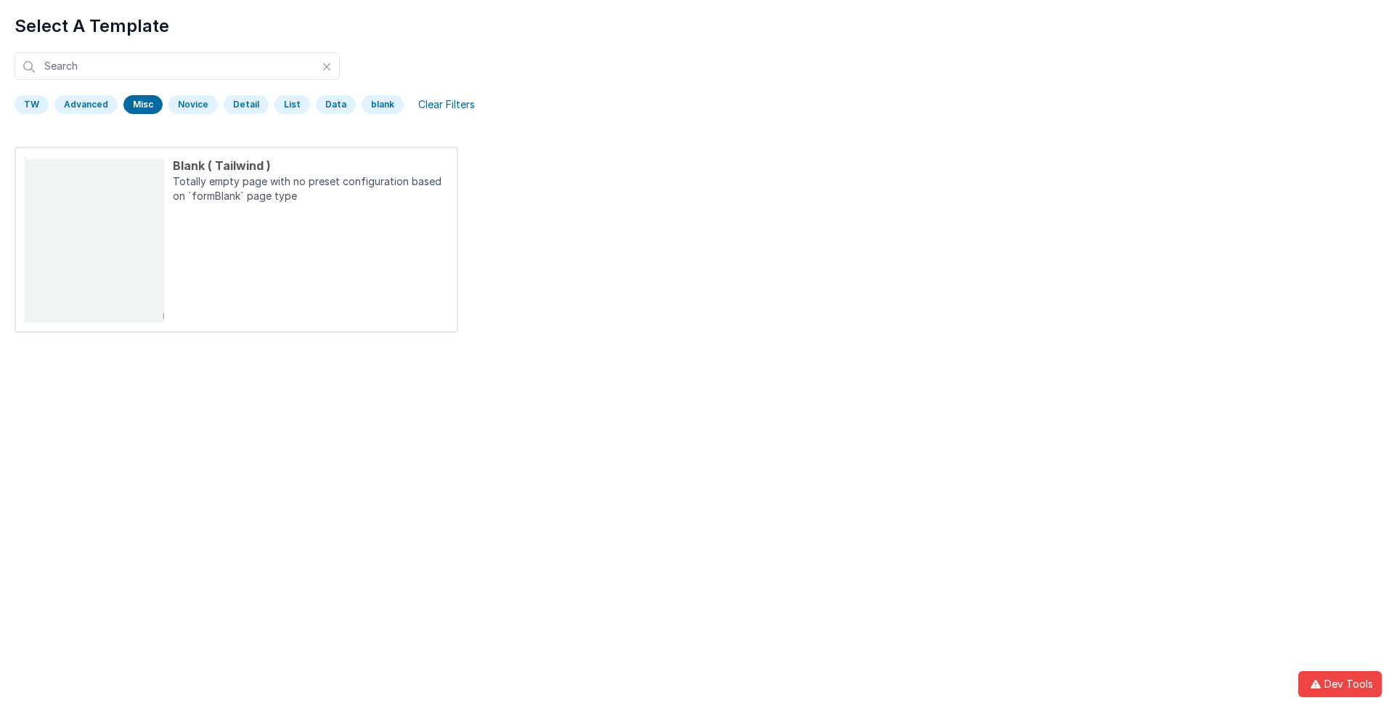
click at [140, 105] on div "Misc" at bounding box center [142, 104] width 39 height 19
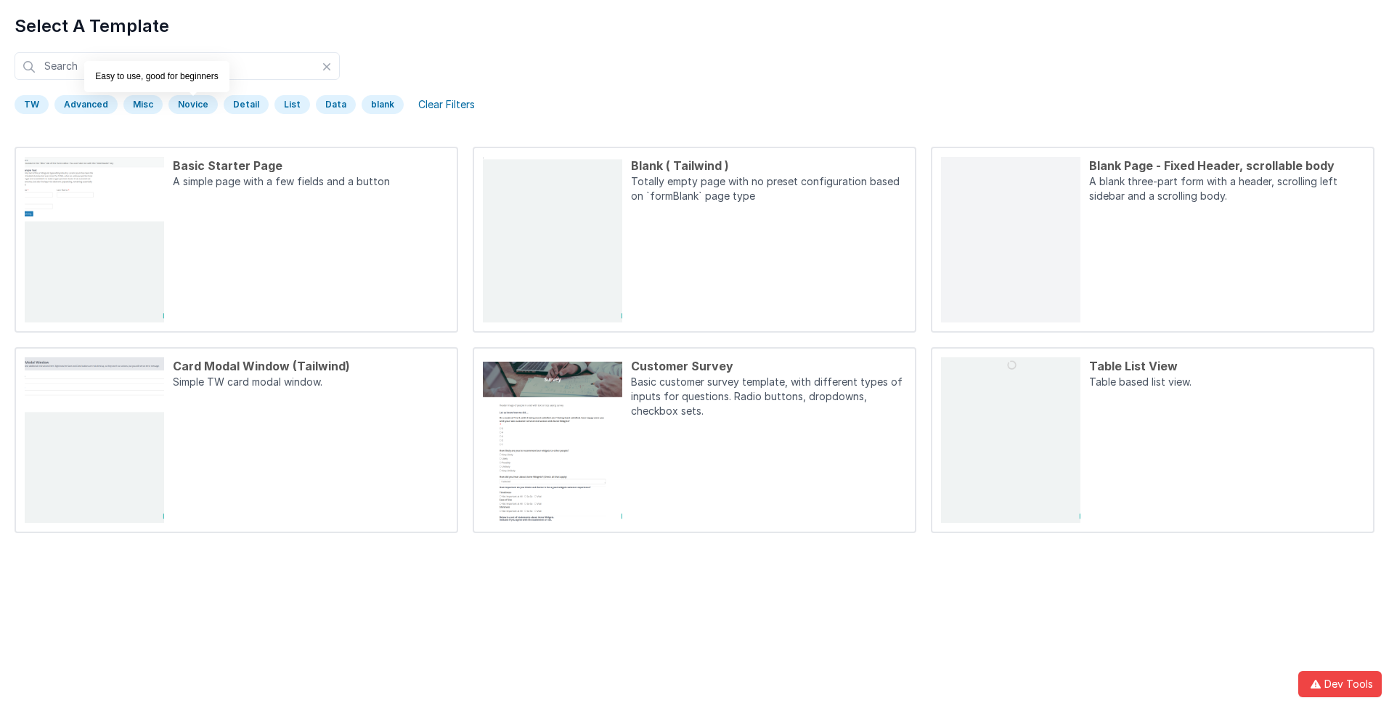
click at [190, 105] on div "Novice" at bounding box center [192, 104] width 49 height 19
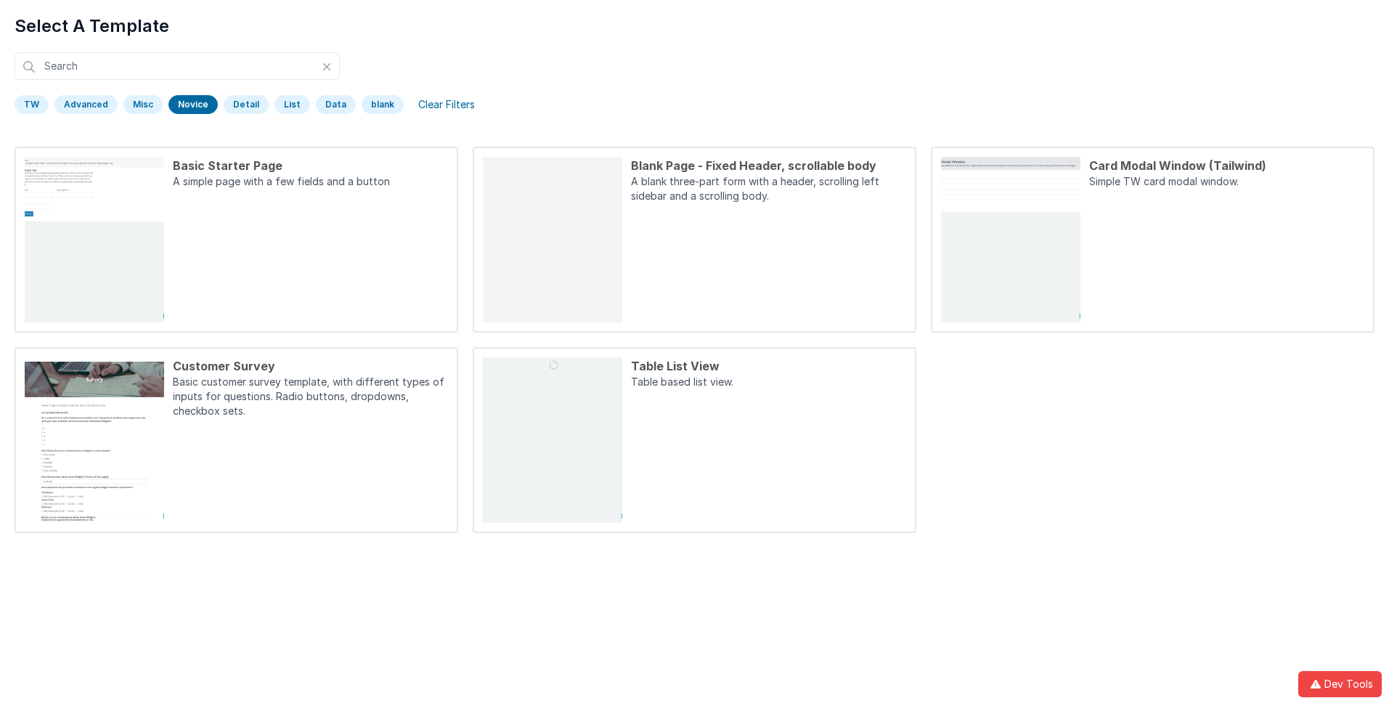
click at [190, 105] on div "Novice" at bounding box center [192, 104] width 49 height 19
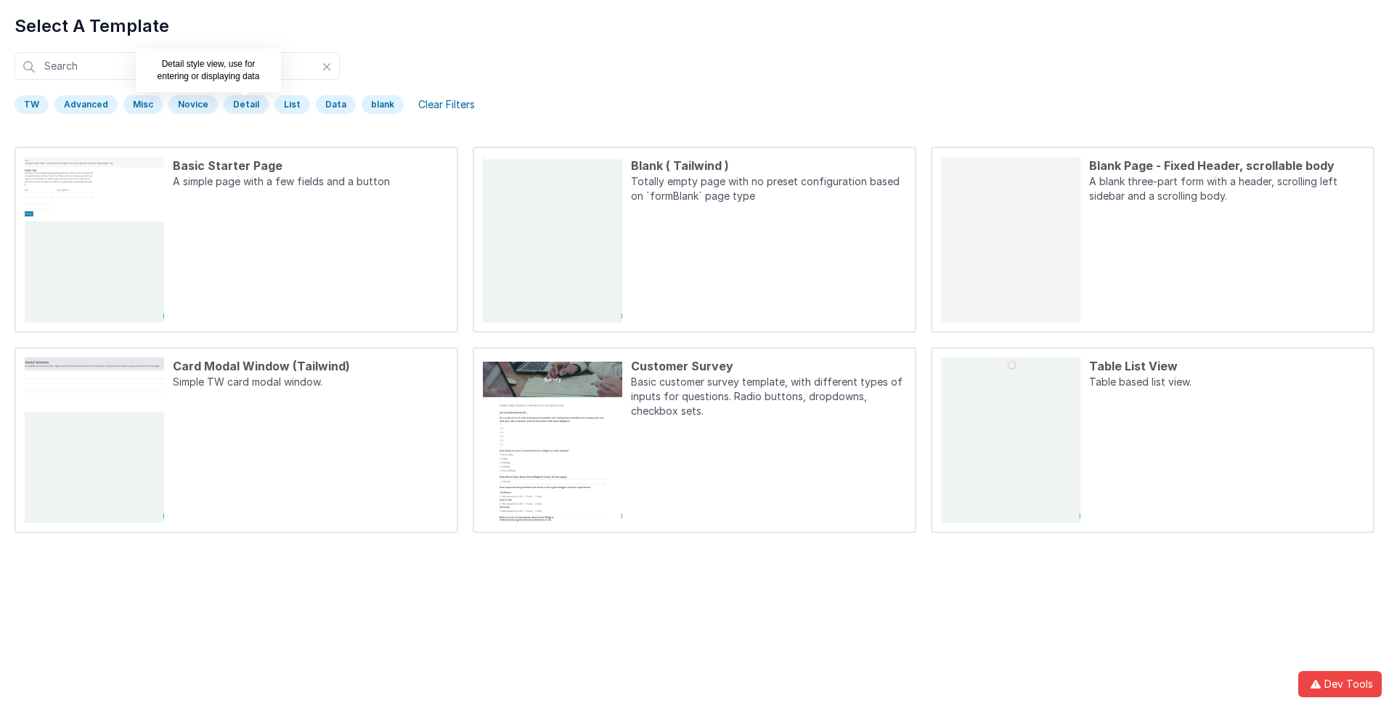
click at [241, 105] on div "Detail" at bounding box center [246, 104] width 45 height 19
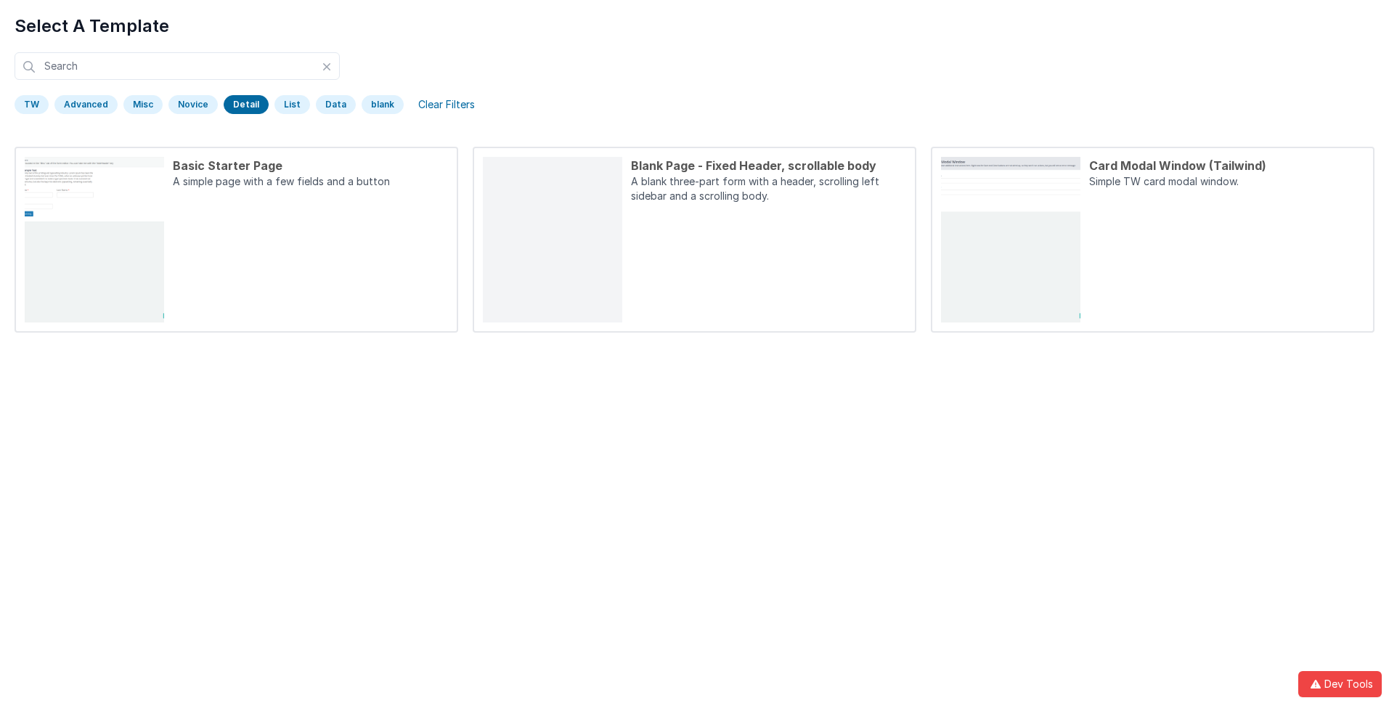
click at [241, 105] on div "Detail" at bounding box center [246, 104] width 45 height 19
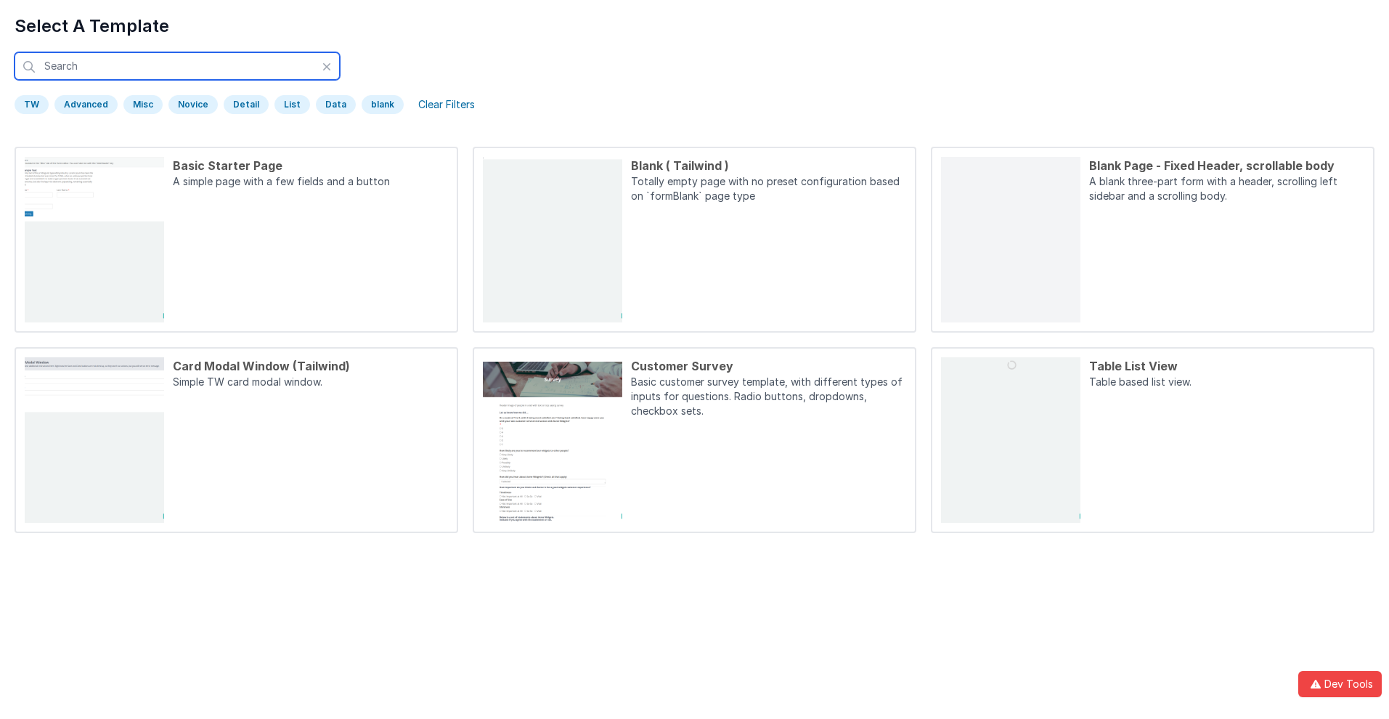
click at [177, 66] on input "text" at bounding box center [177, 66] width 325 height 28
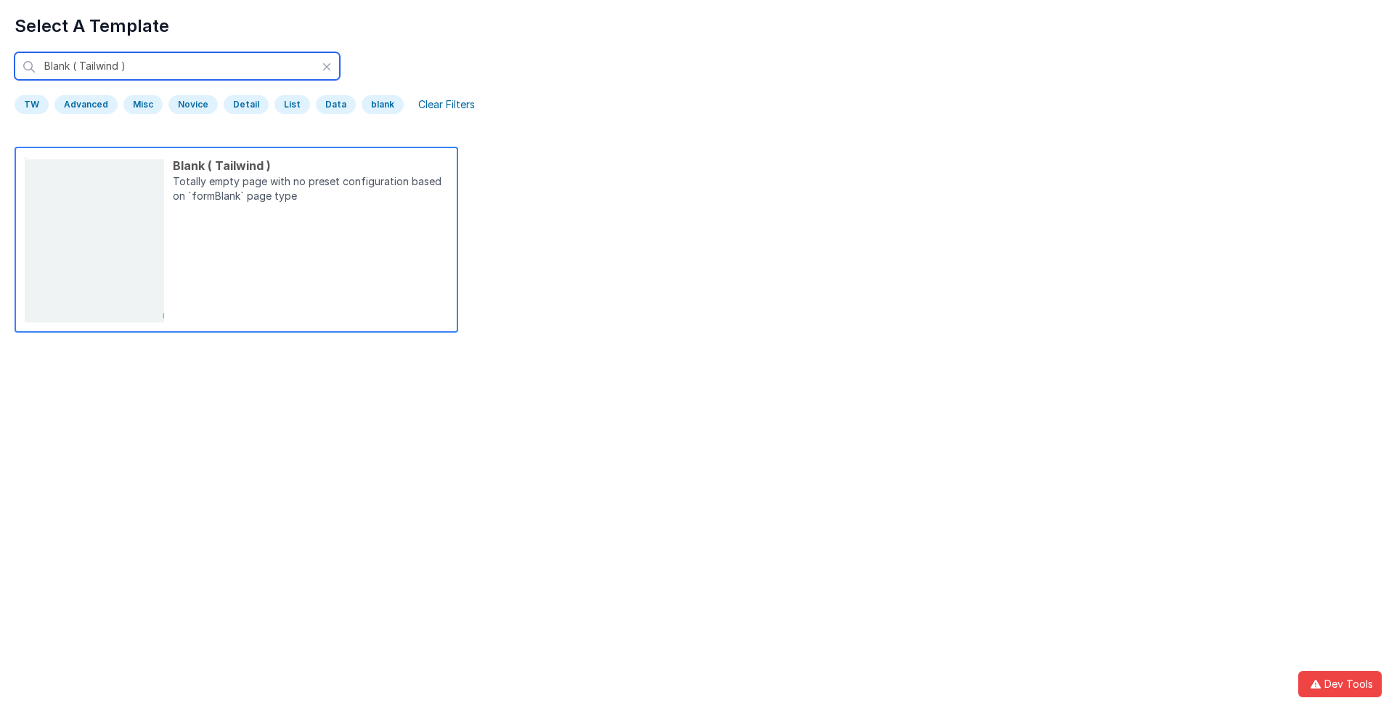
type input "Blank ( Tailwind )"
click at [310, 190] on p "Totally empty page with no preset configuration based on `formBlank` page type" at bounding box center [310, 190] width 275 height 32
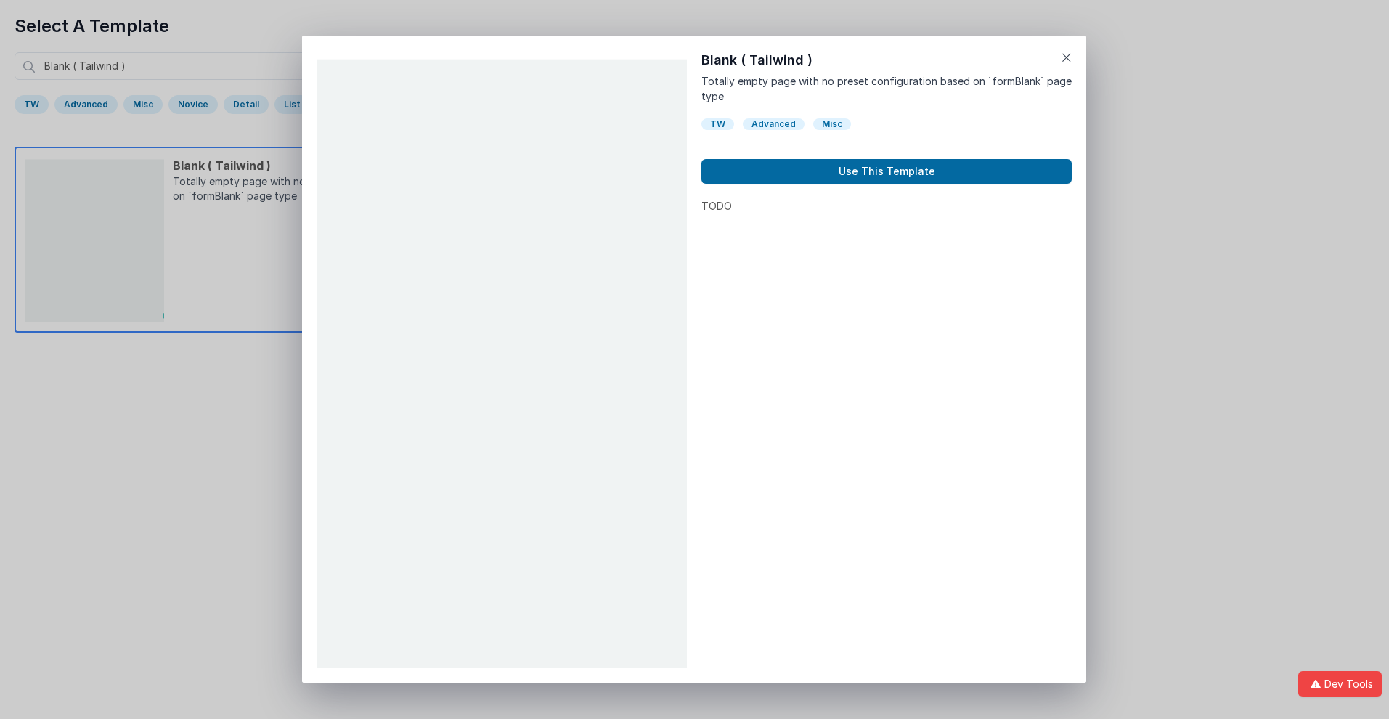
scroll to position [12, 0]
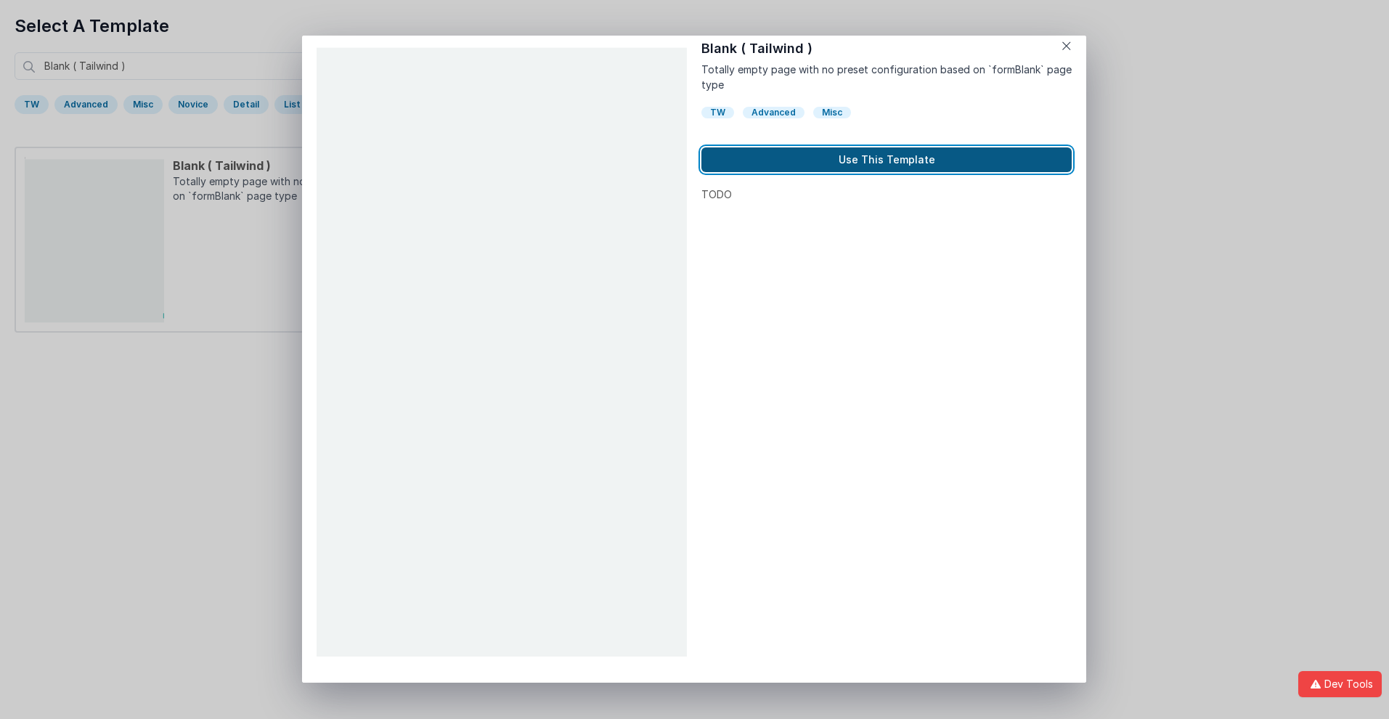
click at [886, 160] on button "Use This Template" at bounding box center [886, 159] width 370 height 25
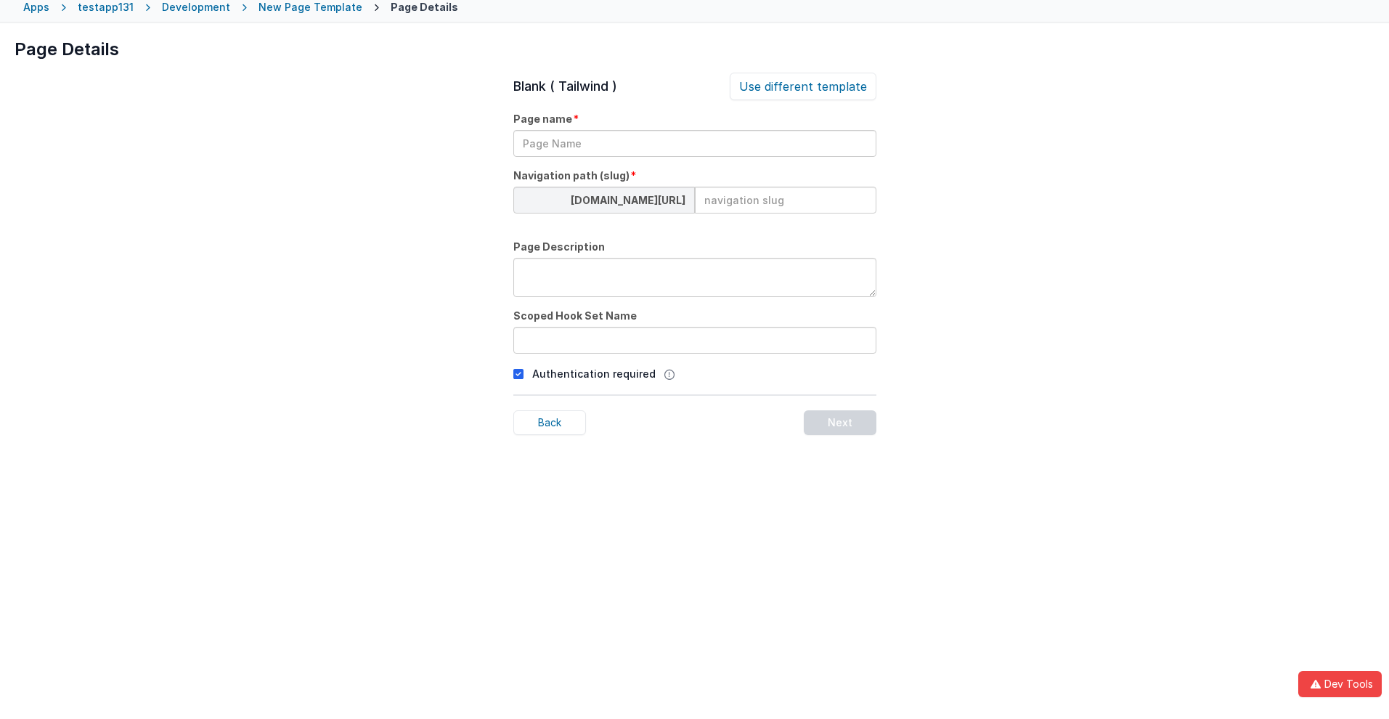
scroll to position [68, 0]
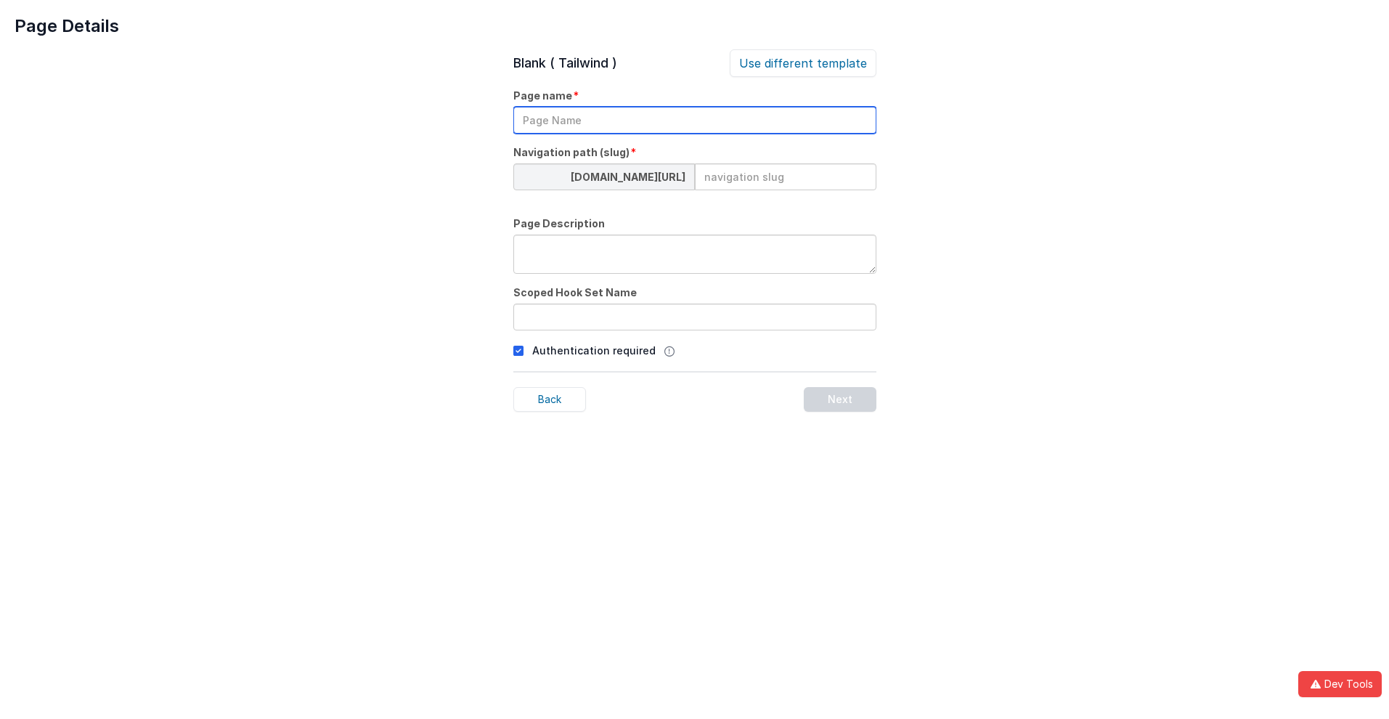
click at [694, 120] on input "text" at bounding box center [694, 120] width 363 height 27
type input "TestPage"
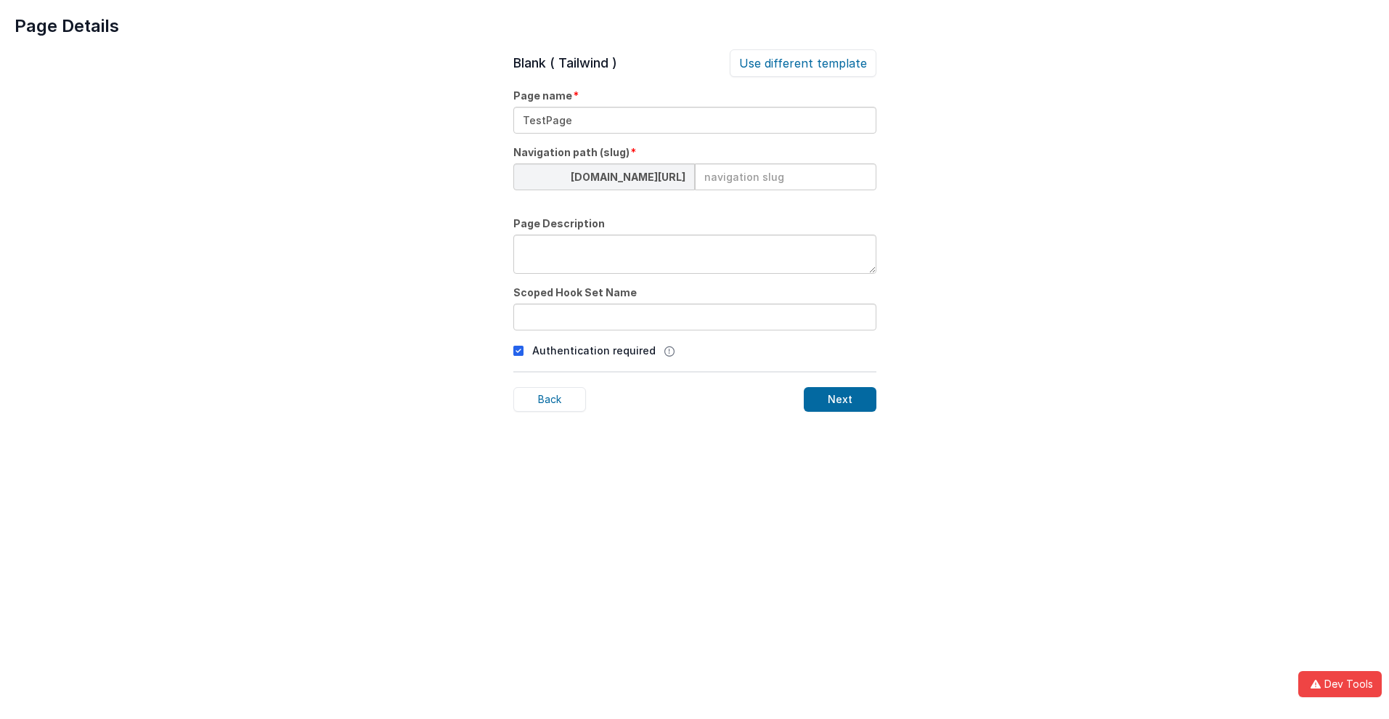
click at [785, 176] on input at bounding box center [785, 176] width 181 height 27
type input "testpage"
click at [694, 254] on textarea at bounding box center [694, 253] width 363 height 39
type textarea "Test Description"
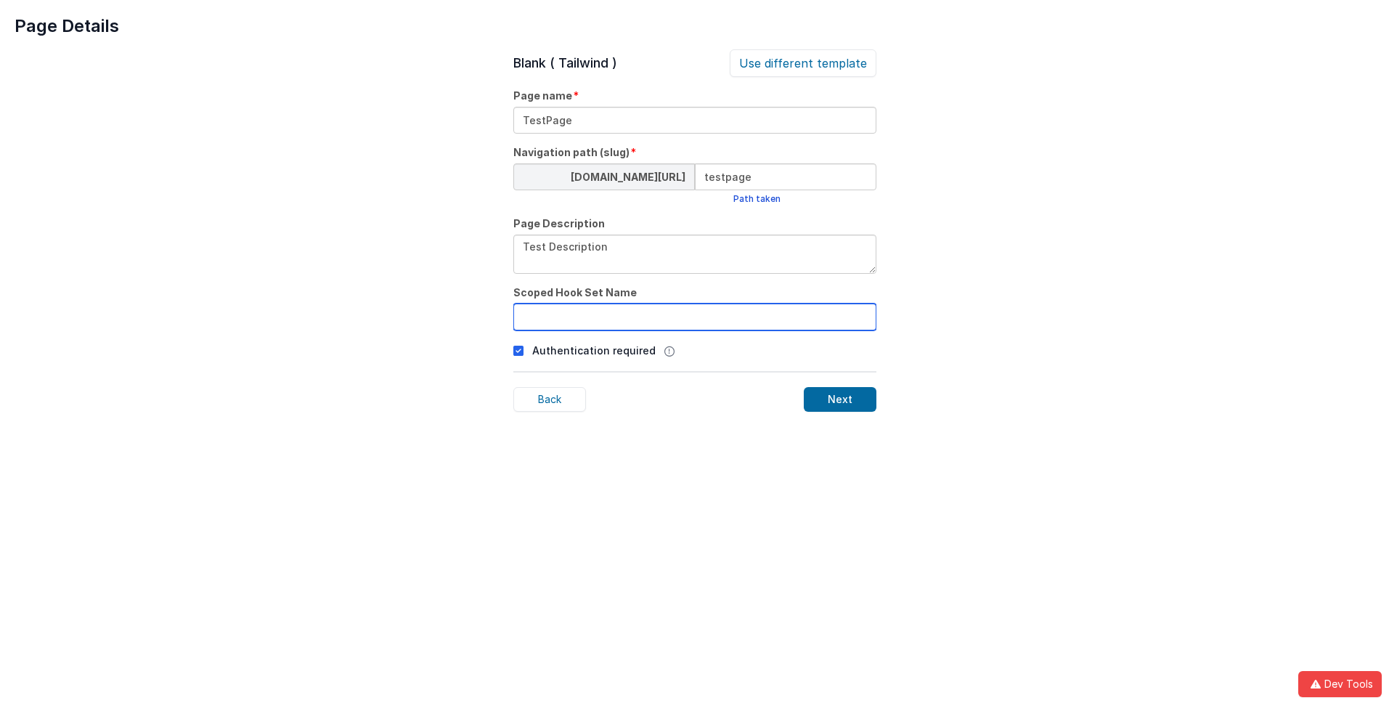
click at [694, 316] on input "text" at bounding box center [694, 316] width 363 height 27
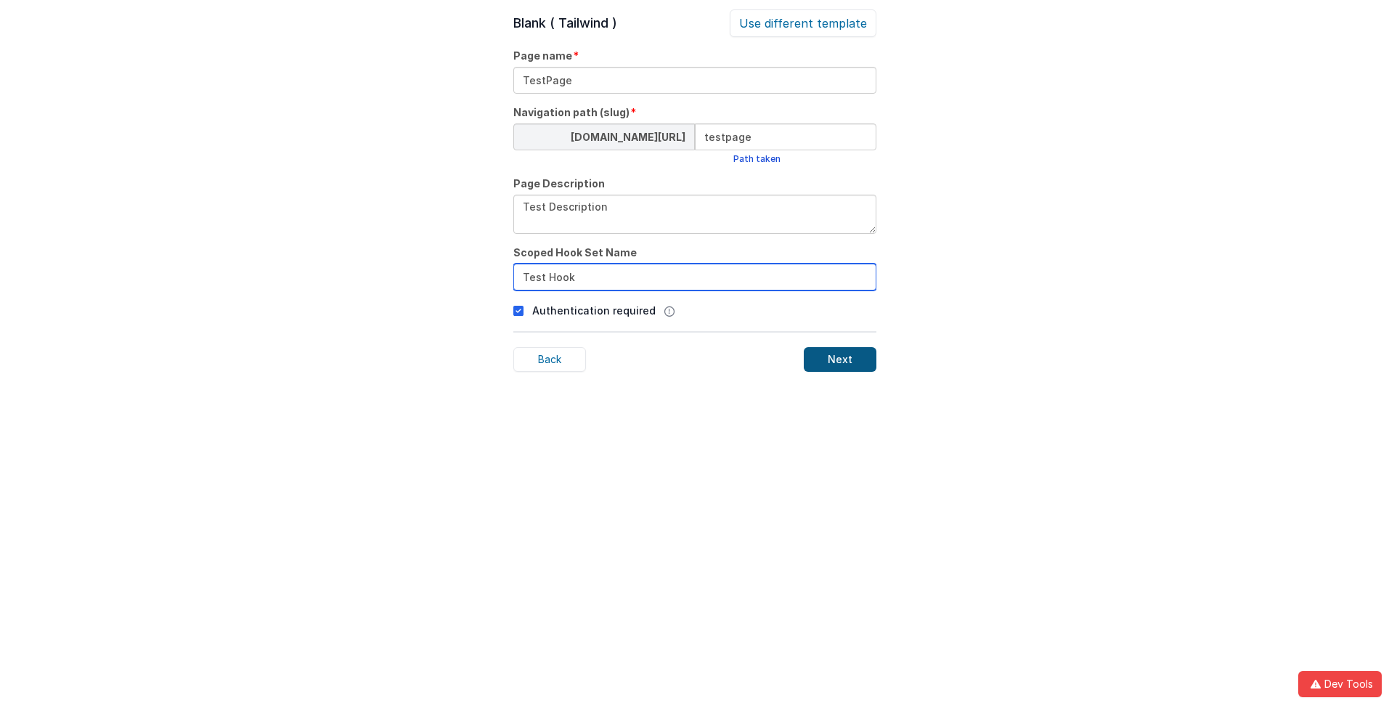
type input "Test Hook"
click at [839, 359] on div "Next" at bounding box center [840, 359] width 73 height 25
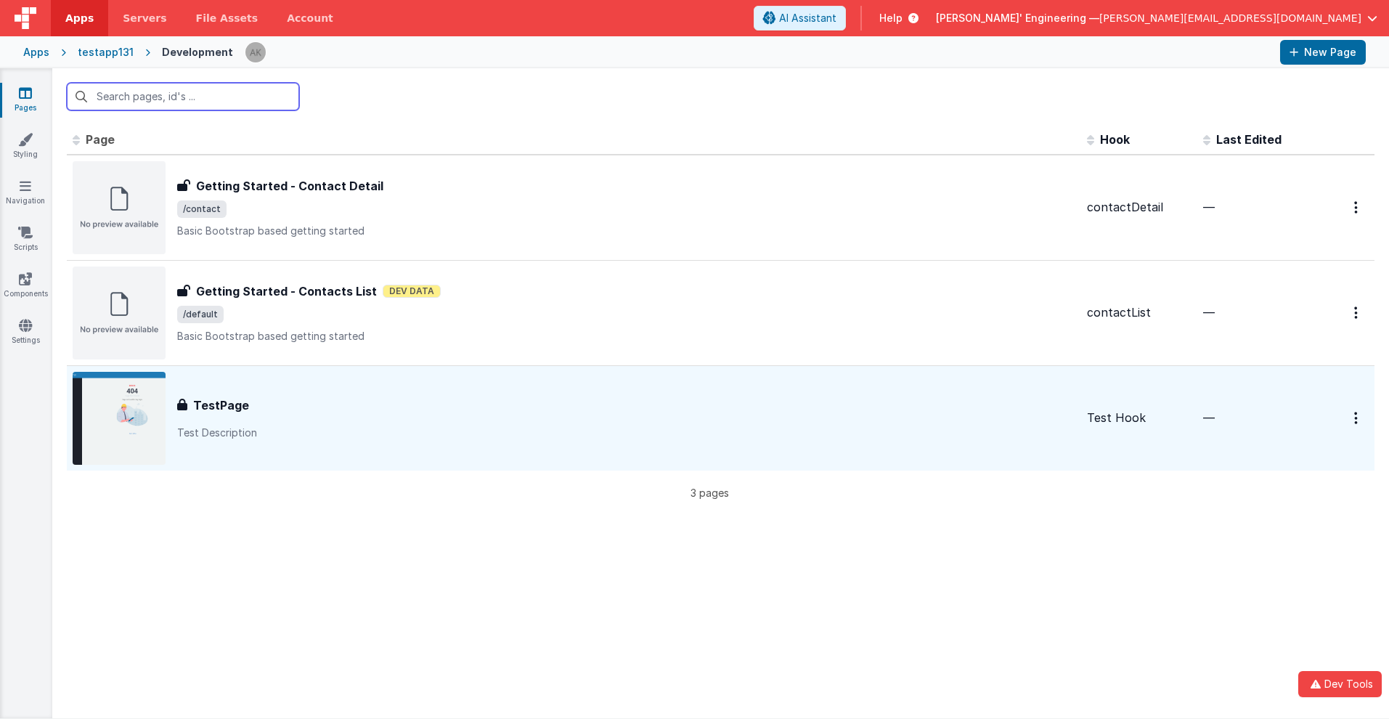
click at [183, 97] on input "text" at bounding box center [183, 97] width 232 height 28
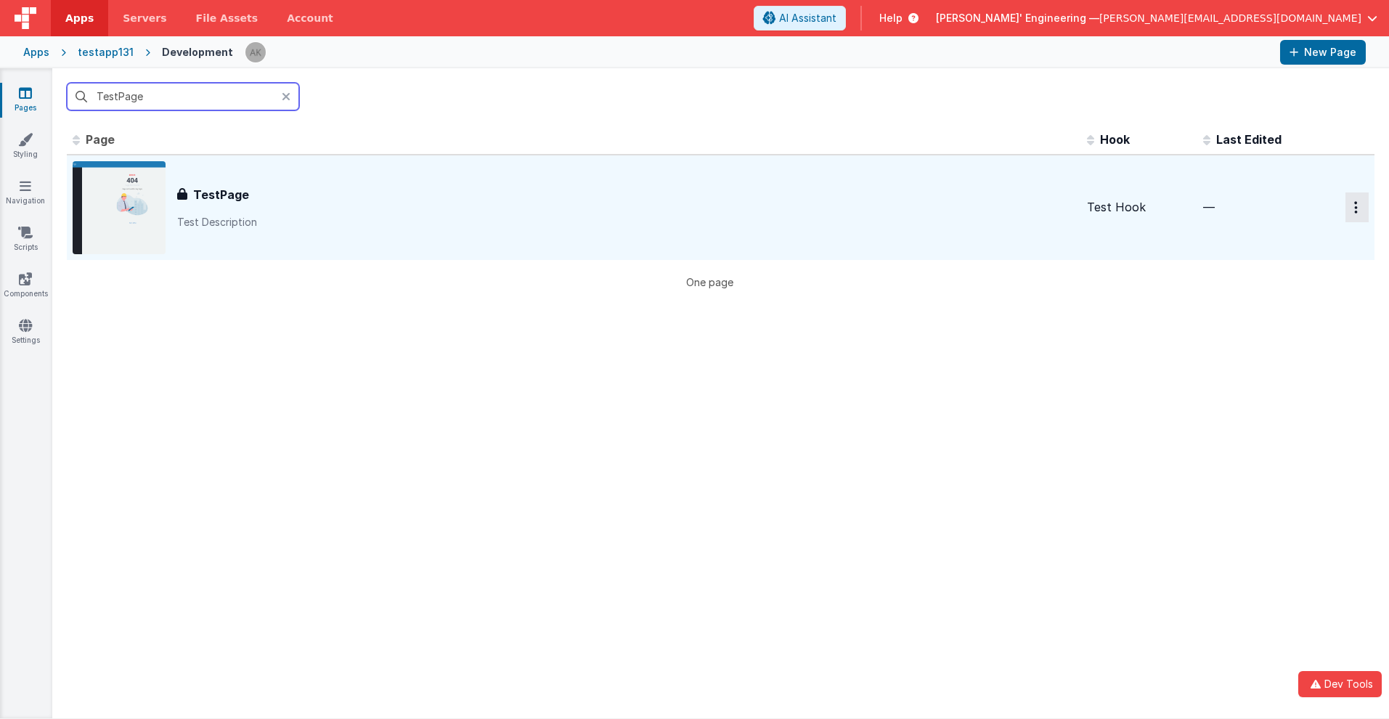
type input "TestPage"
click at [1354, 207] on icon "Options" at bounding box center [1356, 207] width 4 height 12
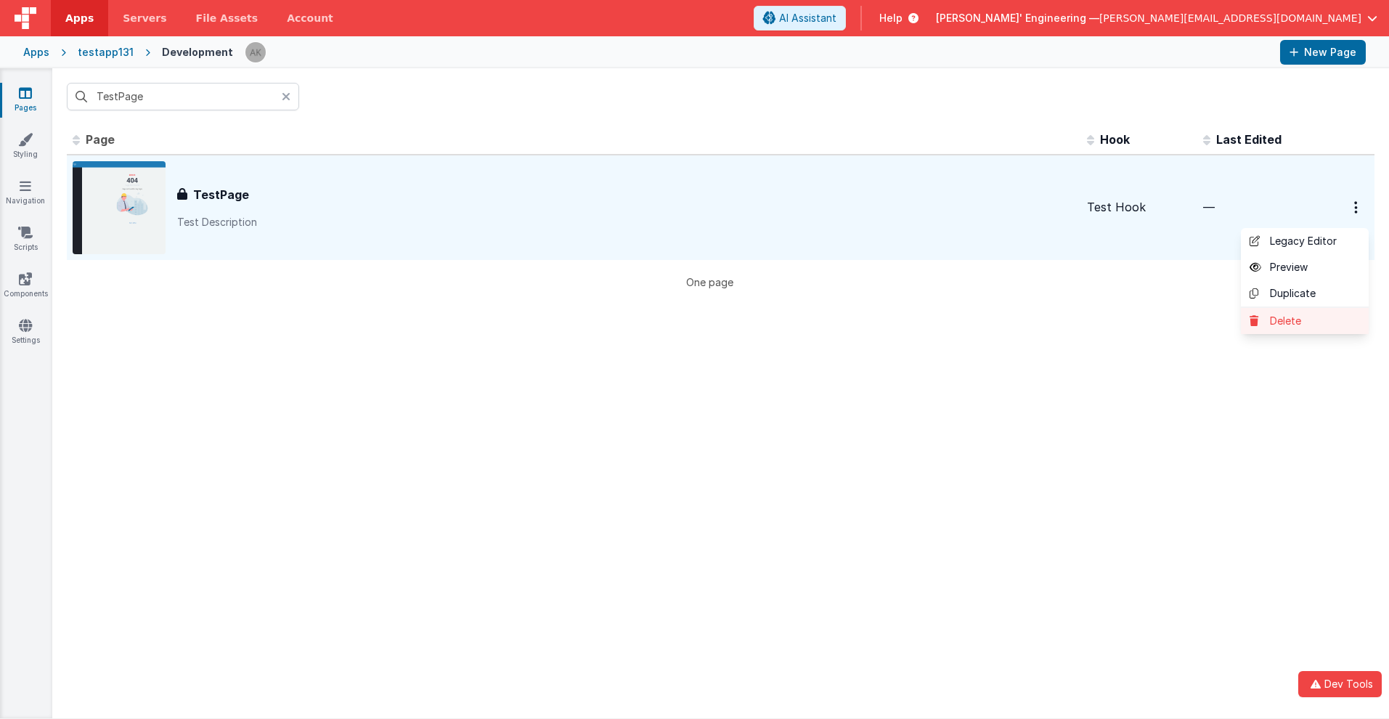
click at [1293, 321] on link "Delete" at bounding box center [1305, 321] width 128 height 26
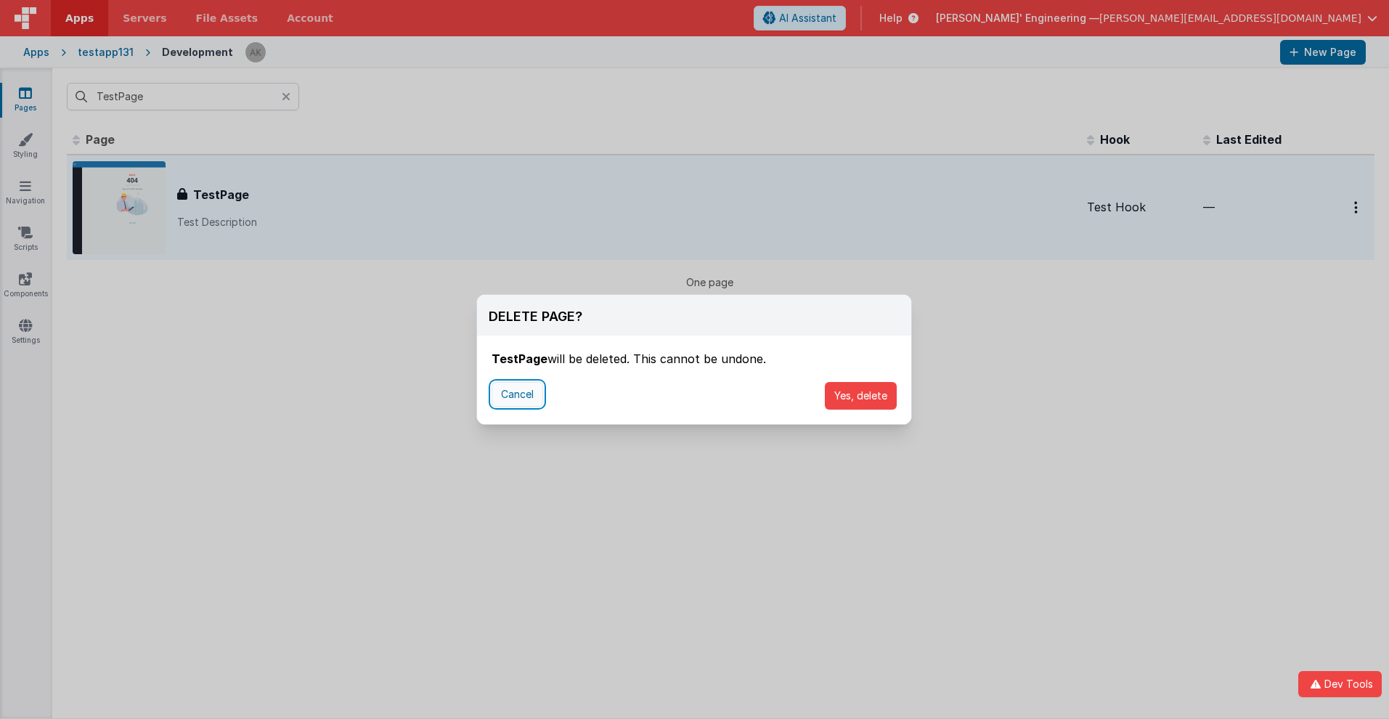
click at [517, 394] on button "Cancel" at bounding box center [517, 394] width 52 height 25
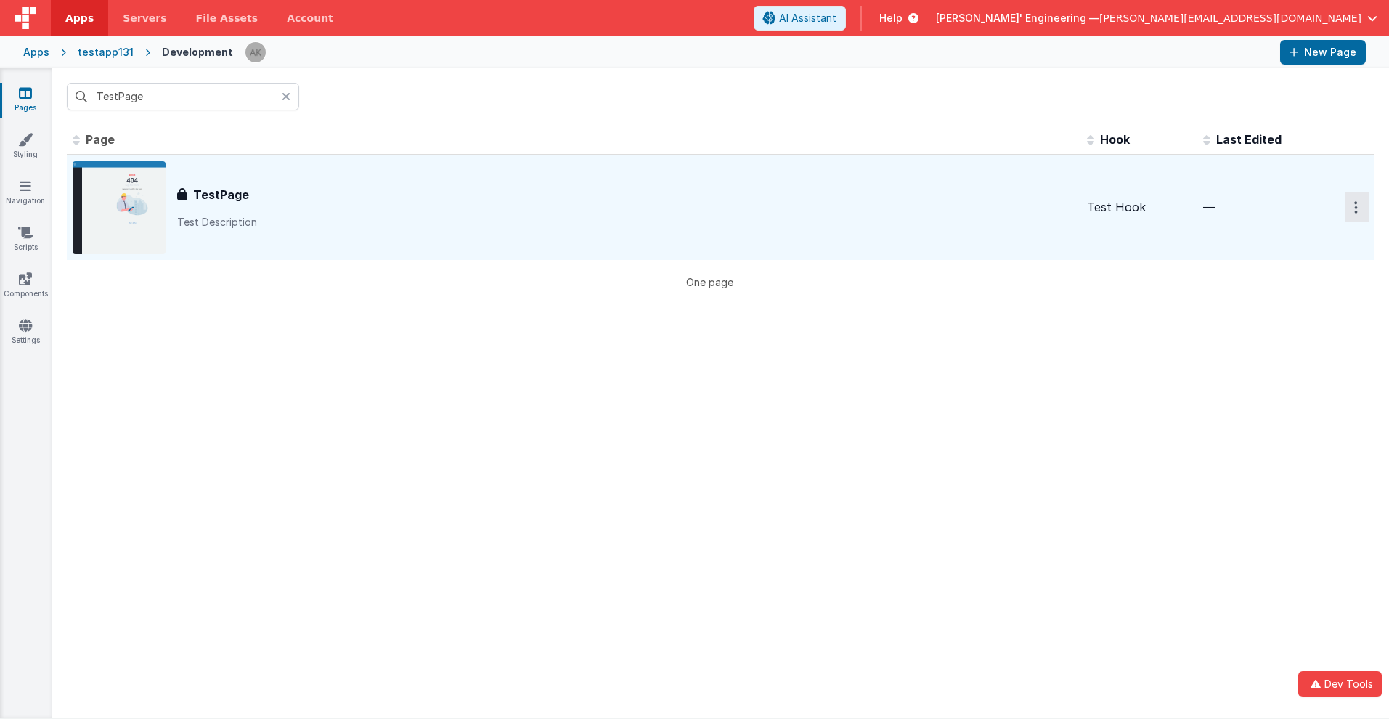
click at [1354, 207] on icon "Options" at bounding box center [1356, 207] width 4 height 12
click at [1293, 321] on link "Delete" at bounding box center [1305, 321] width 128 height 26
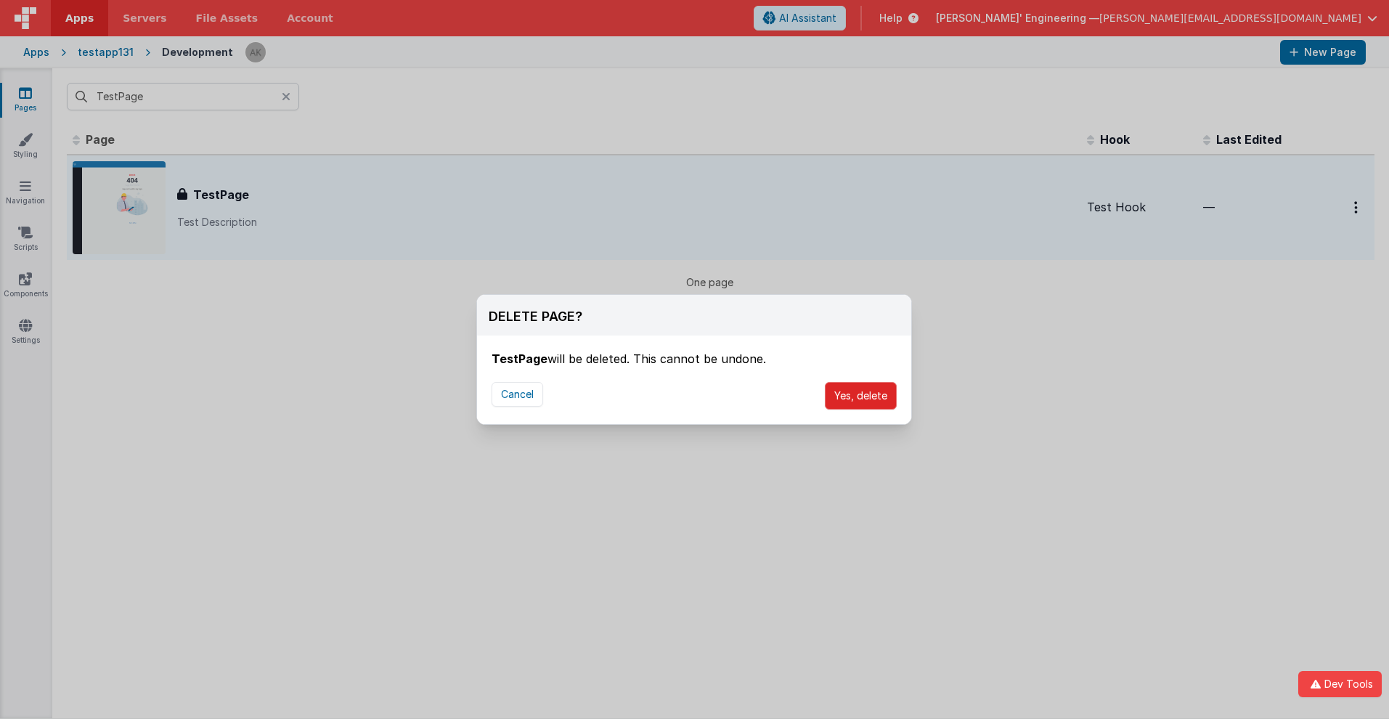
click at [860, 396] on button "Yes, delete" at bounding box center [861, 396] width 72 height 28
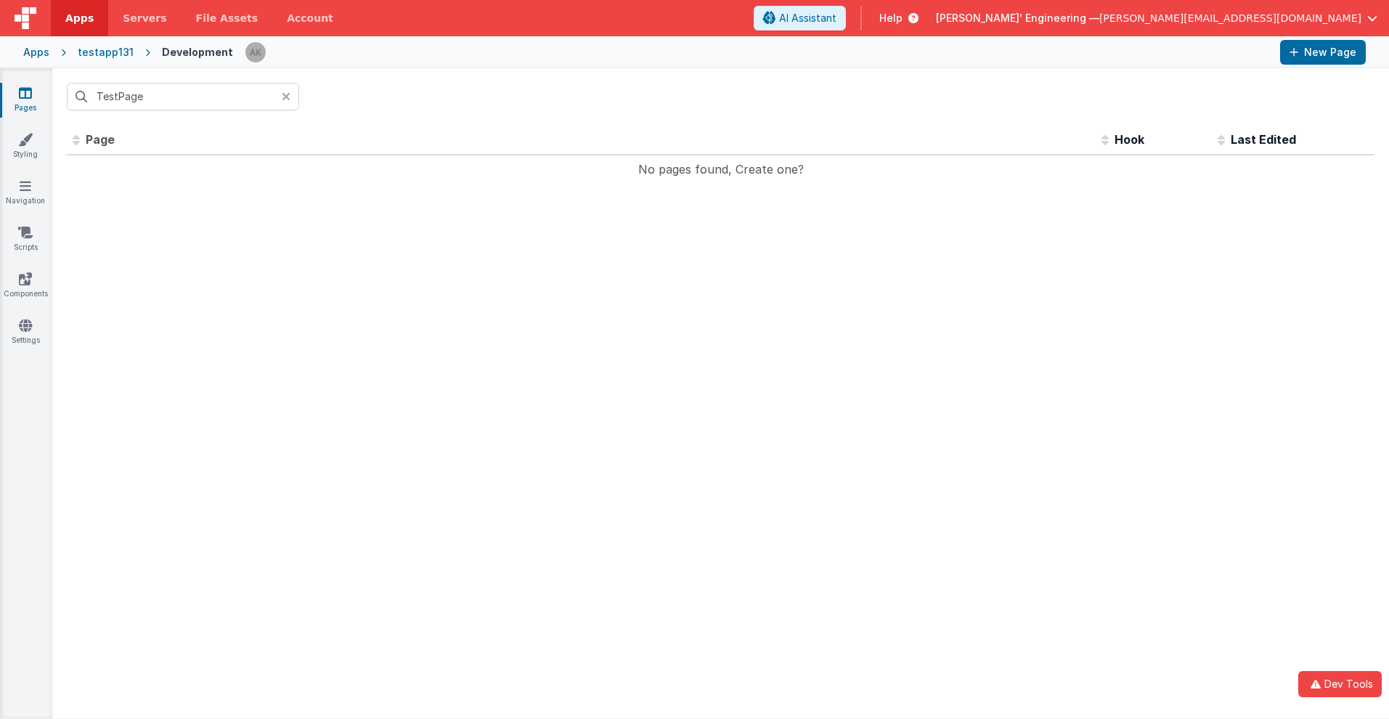
click at [79, 18] on span "Apps" at bounding box center [79, 18] width 28 height 15
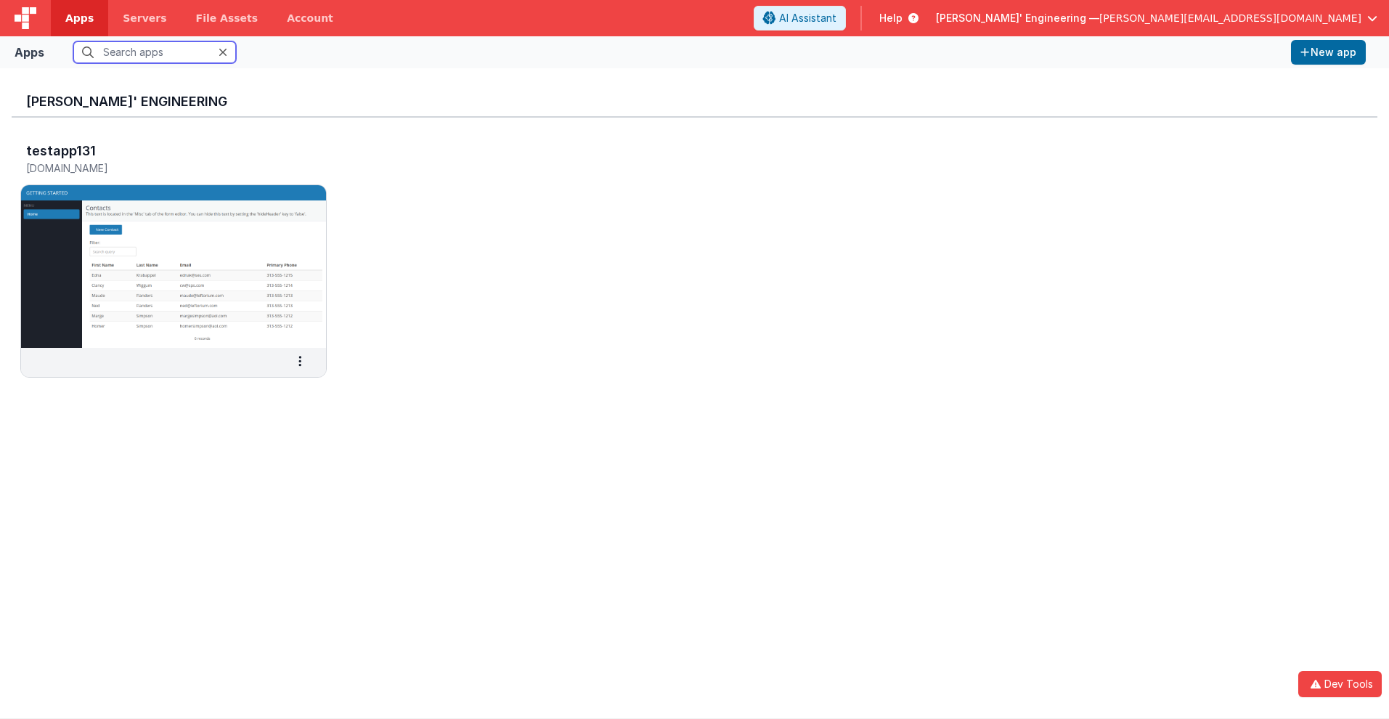
click at [155, 52] on input "text" at bounding box center [154, 52] width 163 height 22
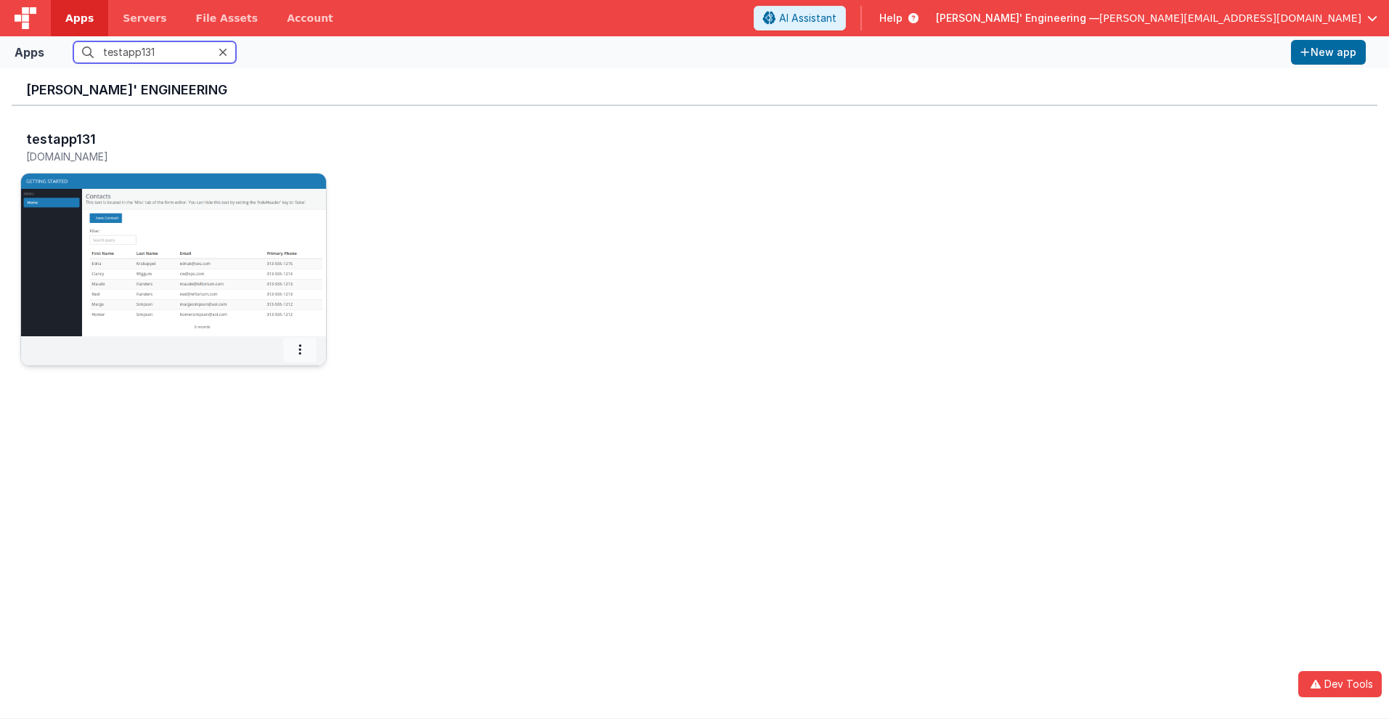
type input "testapp131"
click at [300, 349] on icon at bounding box center [299, 349] width 3 height 1
click at [267, 457] on span "Delete App" at bounding box center [268, 457] width 54 height 12
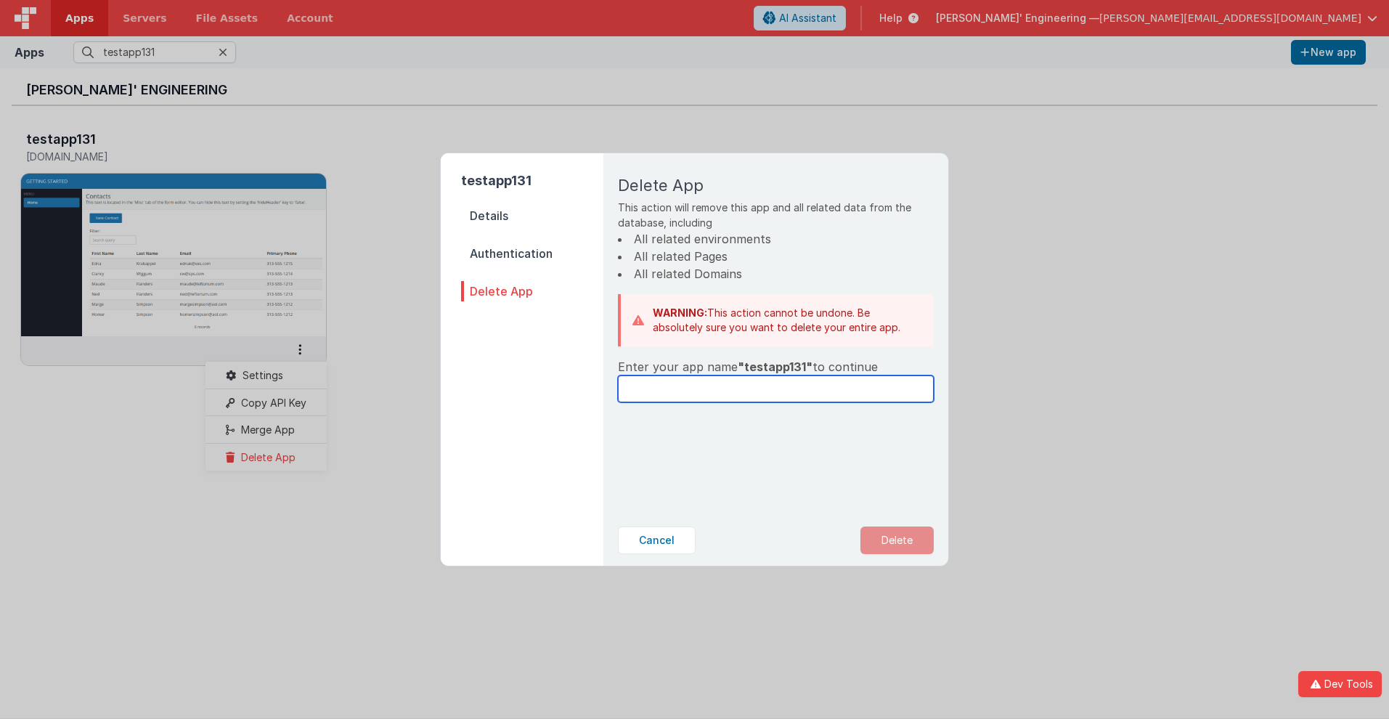
click at [775, 388] on input "text" at bounding box center [776, 388] width 316 height 27
type input "testapp131"
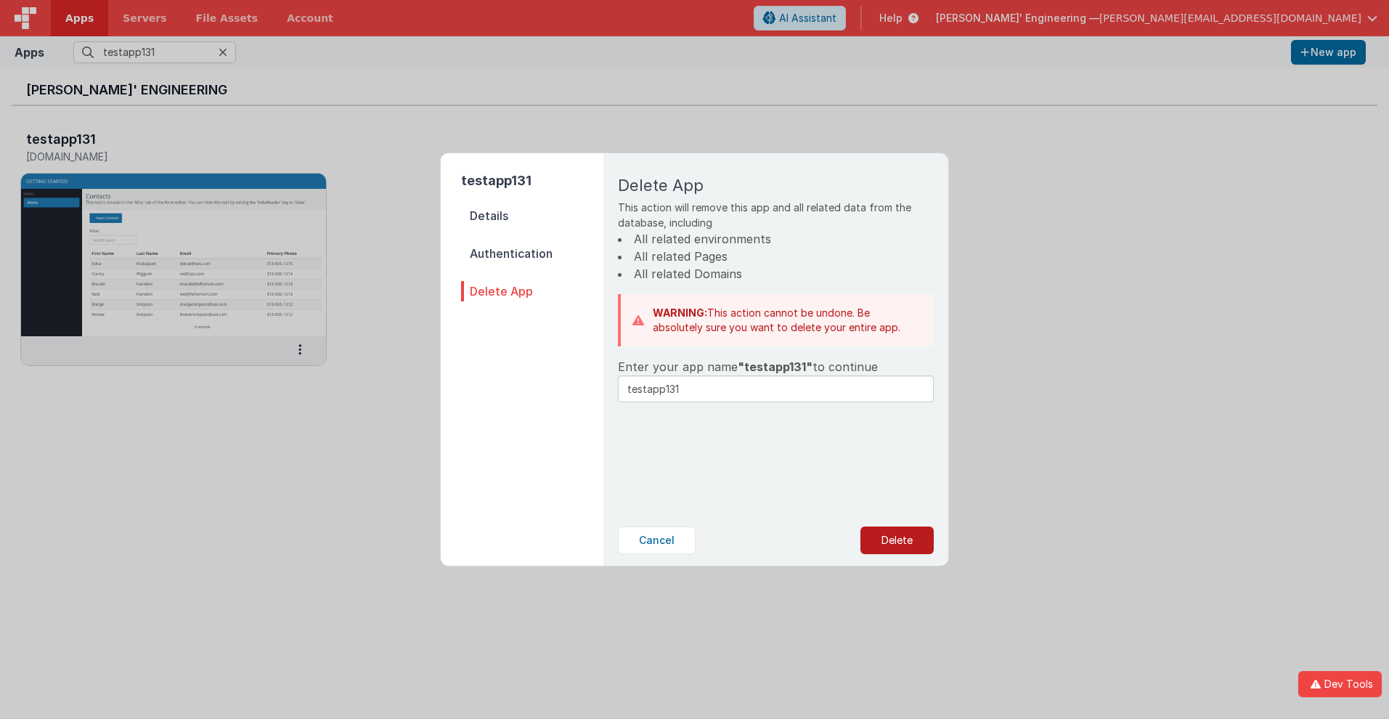
click at [896, 540] on button "Delete" at bounding box center [896, 540] width 73 height 28
click at [823, 540] on button "Yes, Delete" at bounding box center [824, 540] width 96 height 28
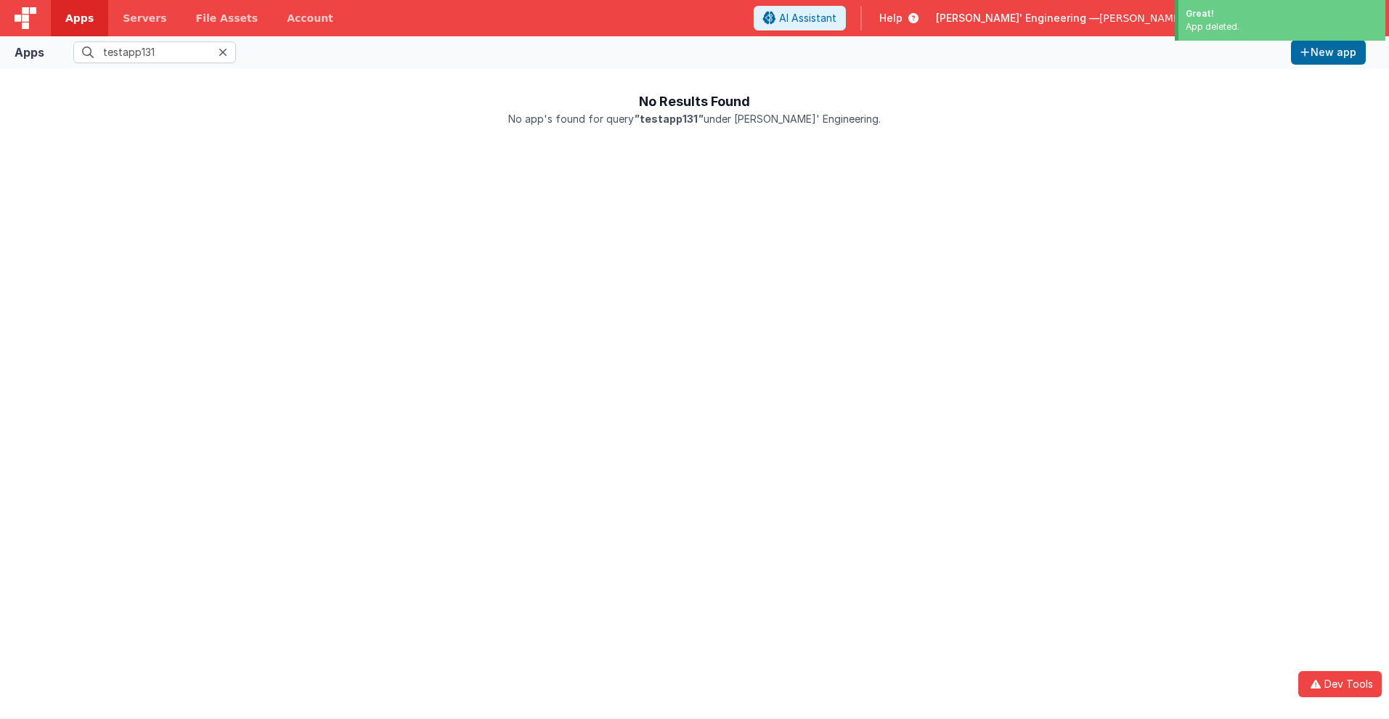
scroll to position [0, 0]
